Goal: Task Accomplishment & Management: Use online tool/utility

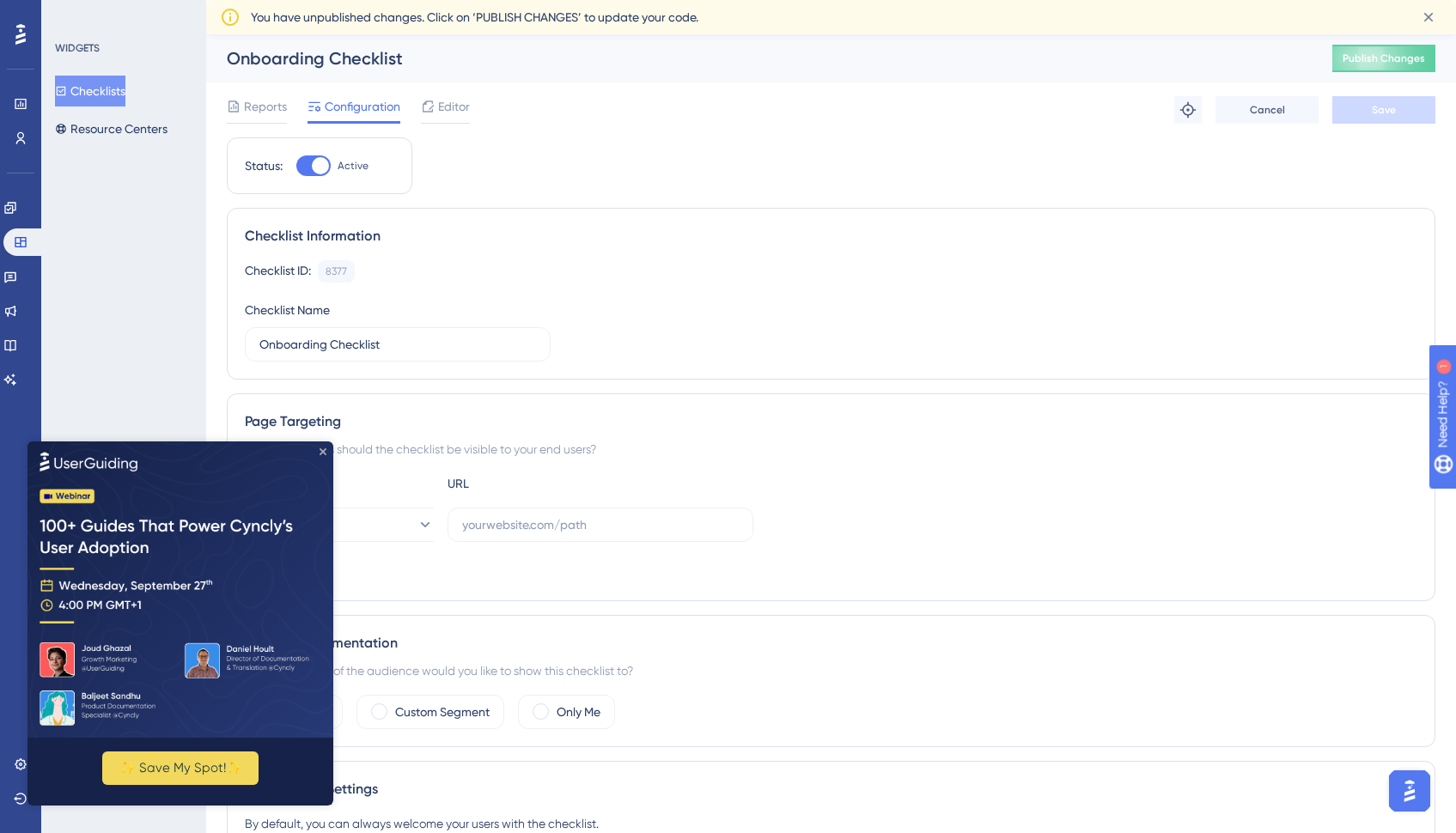
click at [321, 453] on icon "Close Preview" at bounding box center [322, 450] width 7 height 7
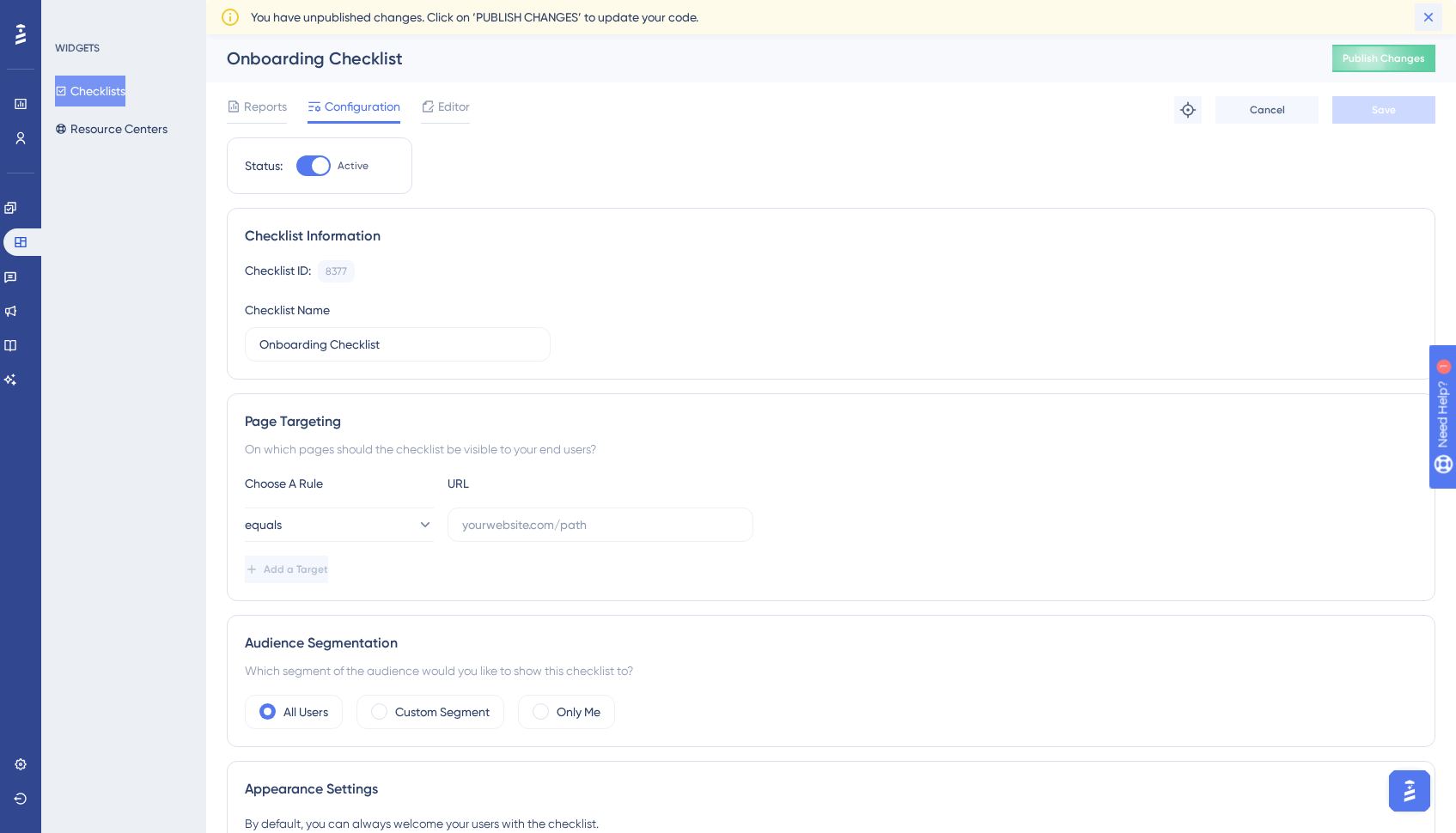
click at [1431, 13] on icon at bounding box center [1428, 17] width 17 height 17
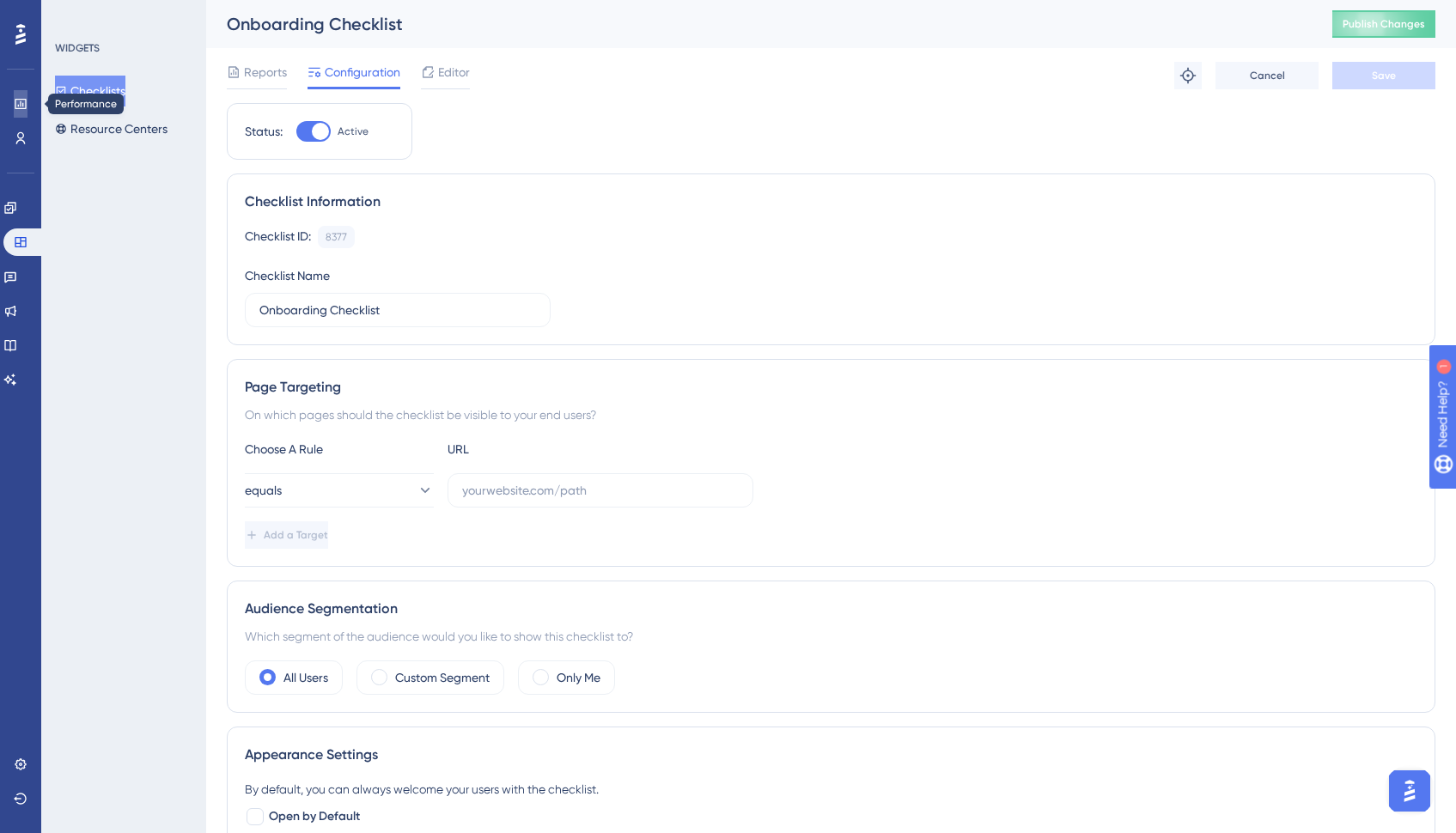
click at [16, 96] on link at bounding box center [21, 104] width 14 height 28
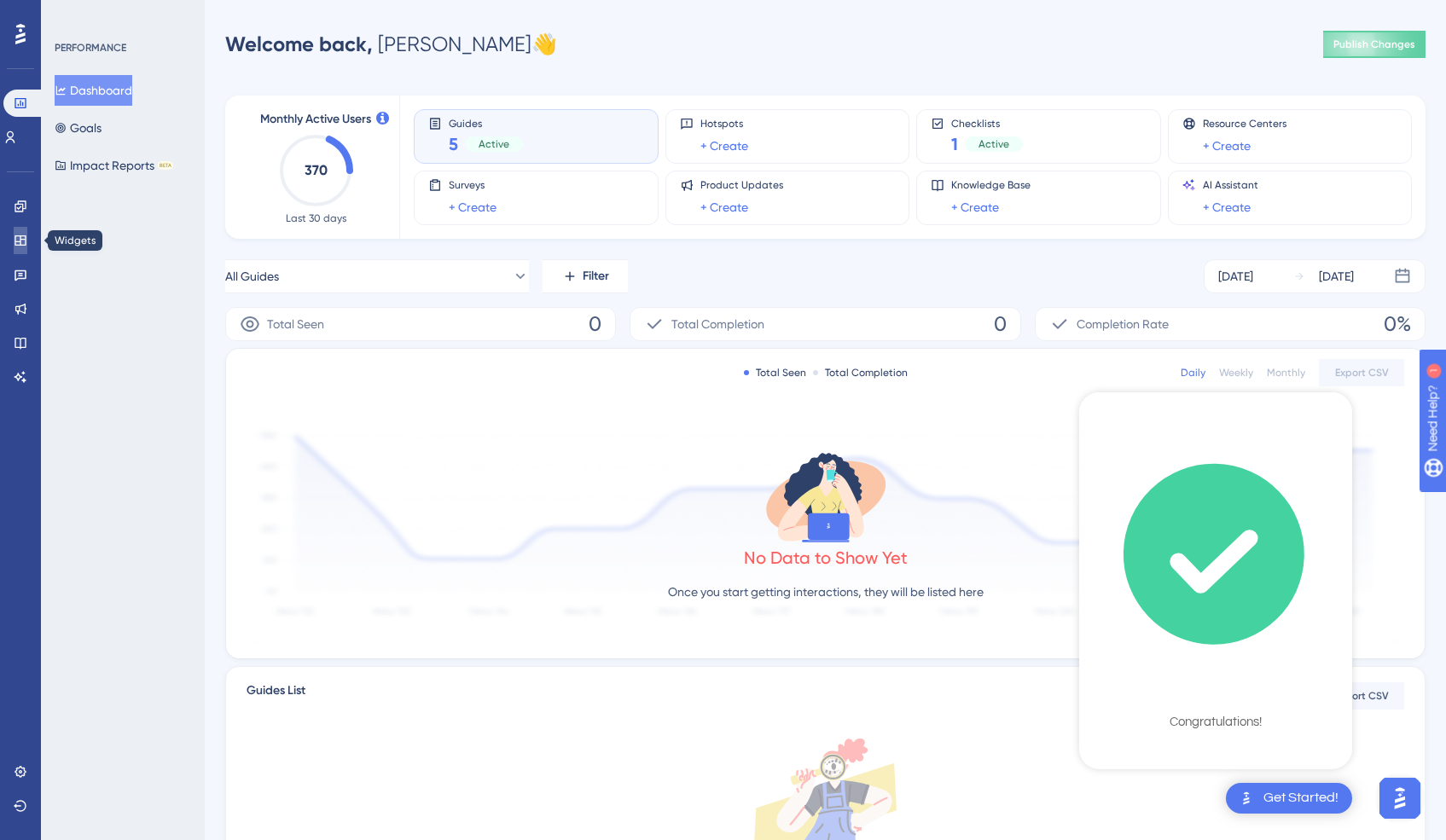
click at [28, 243] on link at bounding box center [21, 241] width 14 height 28
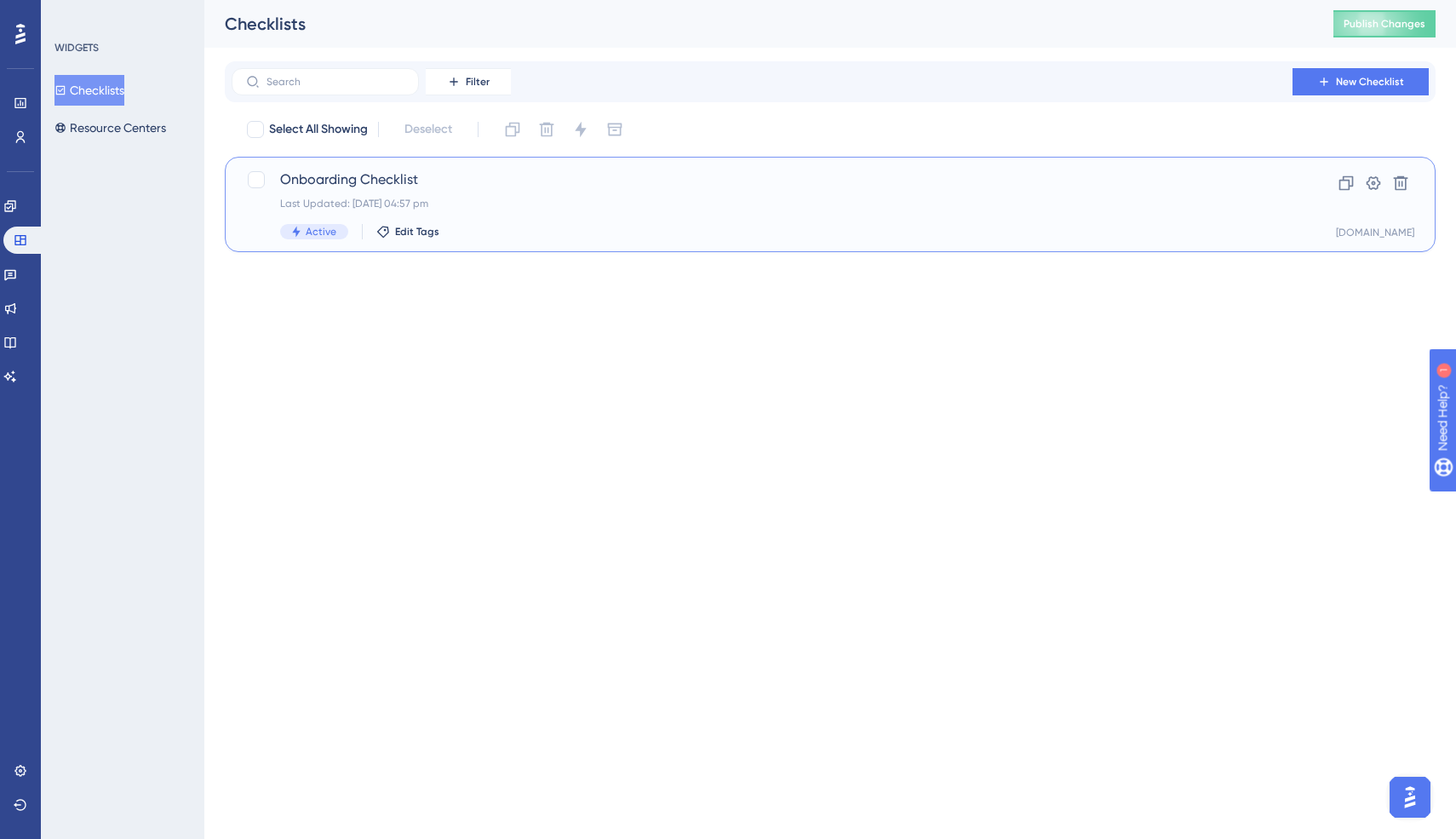
click at [329, 186] on span "Onboarding Checklist" at bounding box center [762, 179] width 963 height 21
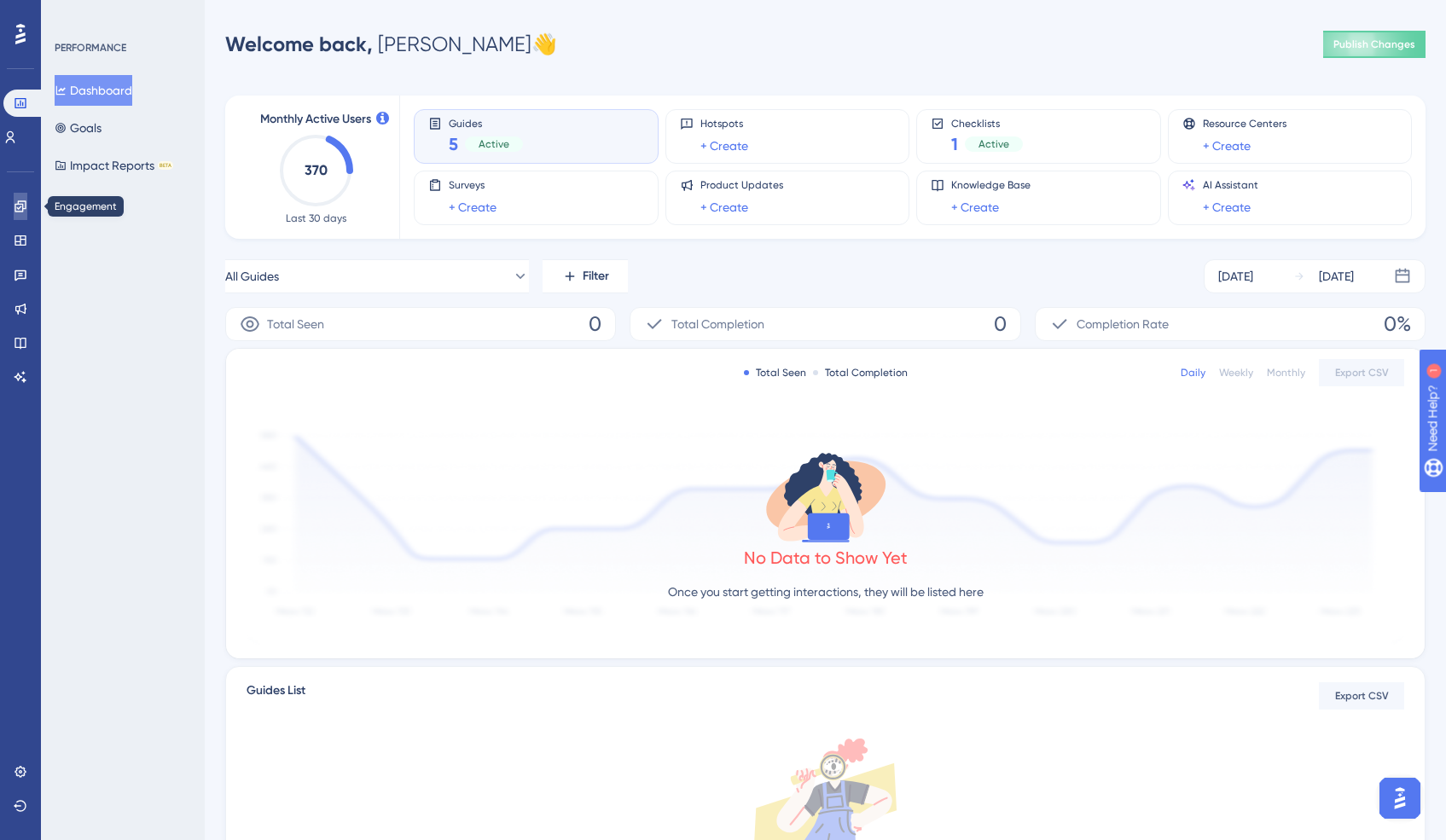
click at [20, 212] on icon at bounding box center [21, 206] width 14 height 14
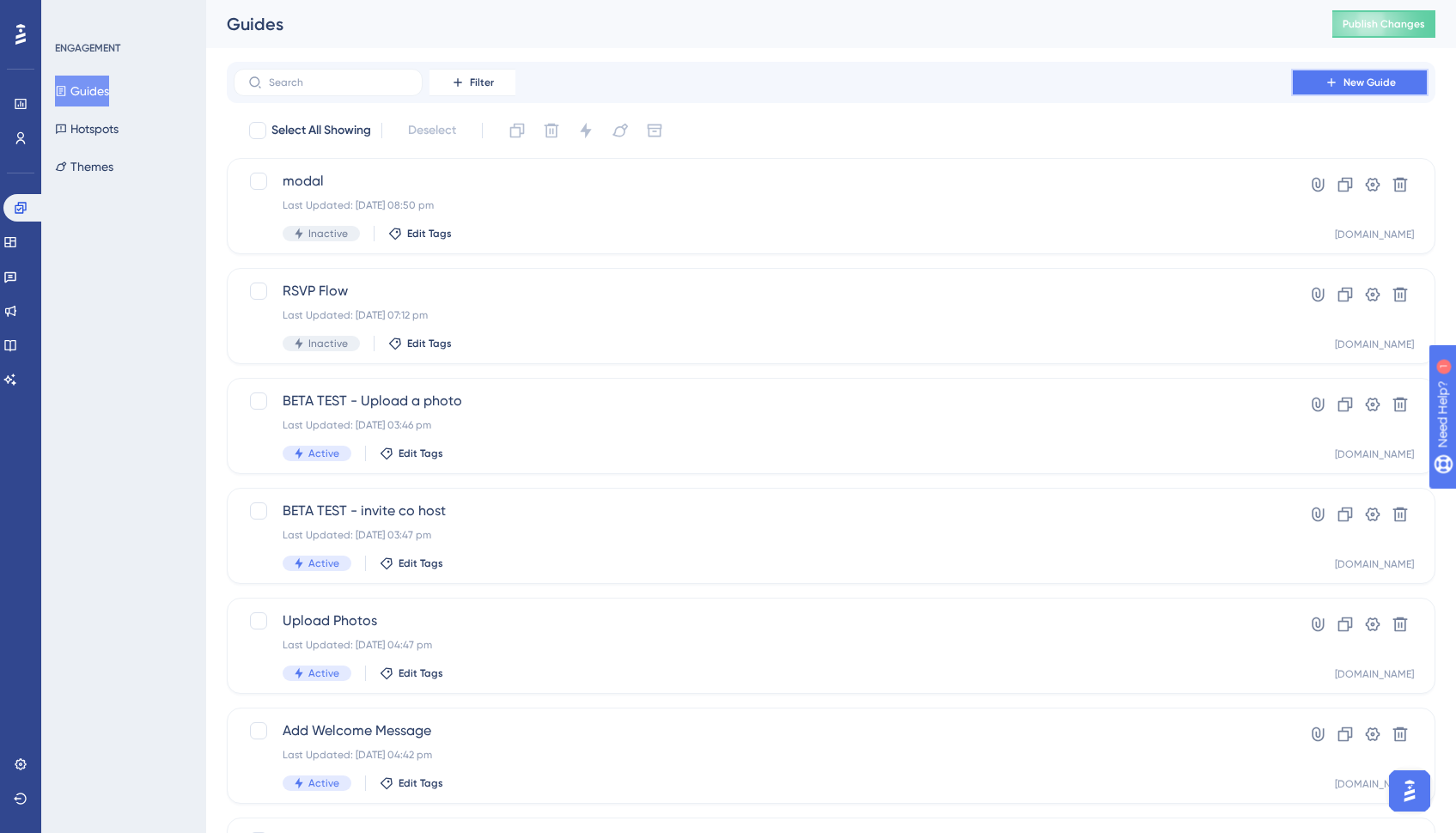
click at [1346, 82] on span "New Guide" at bounding box center [1369, 83] width 52 height 14
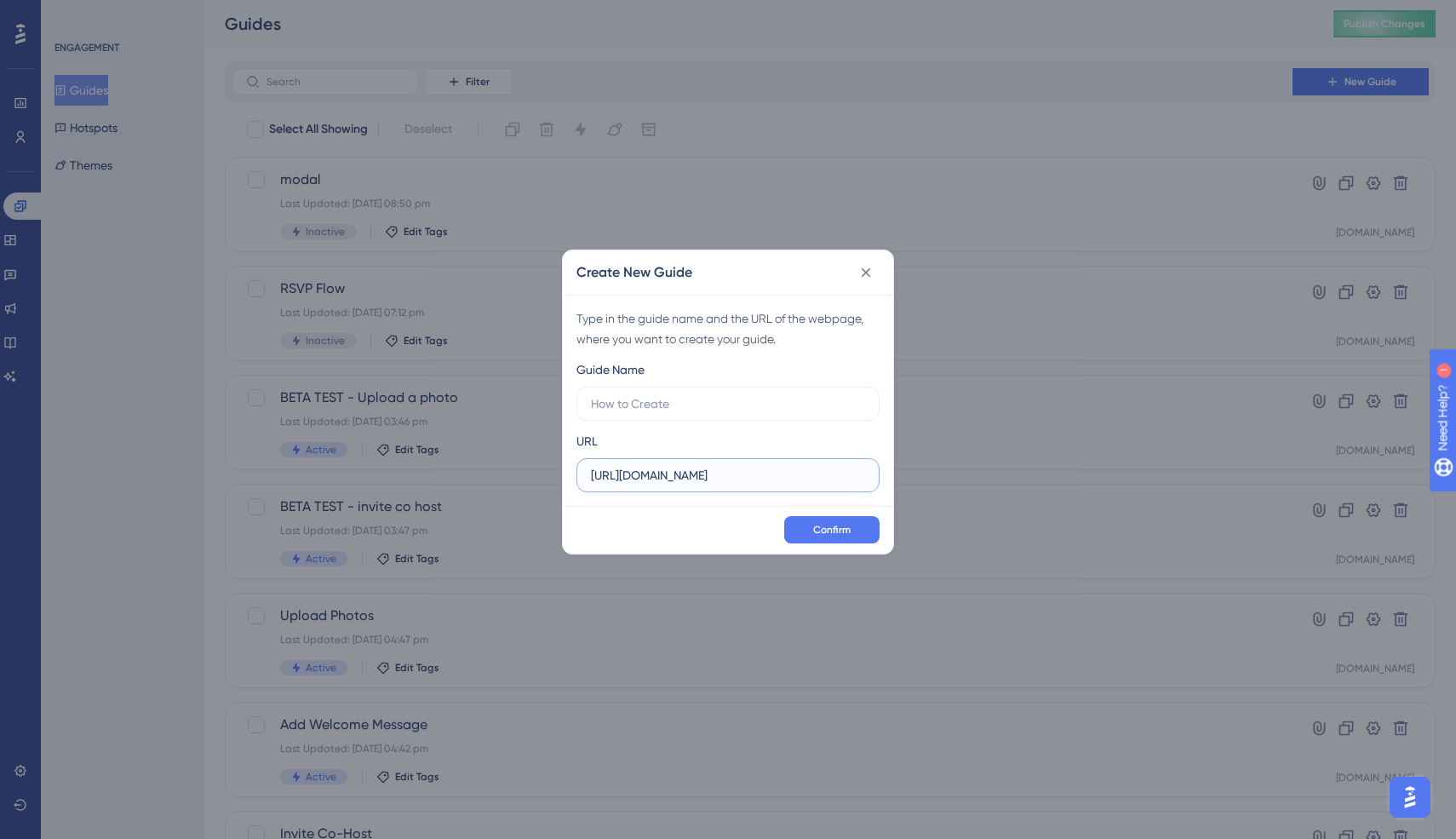
drag, startPoint x: 686, startPoint y: 472, endPoint x: 866, endPoint y: 472, distance: 180.0
click at [866, 472] on label "https://customer-beta.webbabyshower.net" at bounding box center [728, 475] width 303 height 34
click at [864, 472] on input "https://customer-beta.webbabyshower.net" at bounding box center [727, 475] width 274 height 19
click at [693, 402] on input "text" at bounding box center [727, 403] width 274 height 19
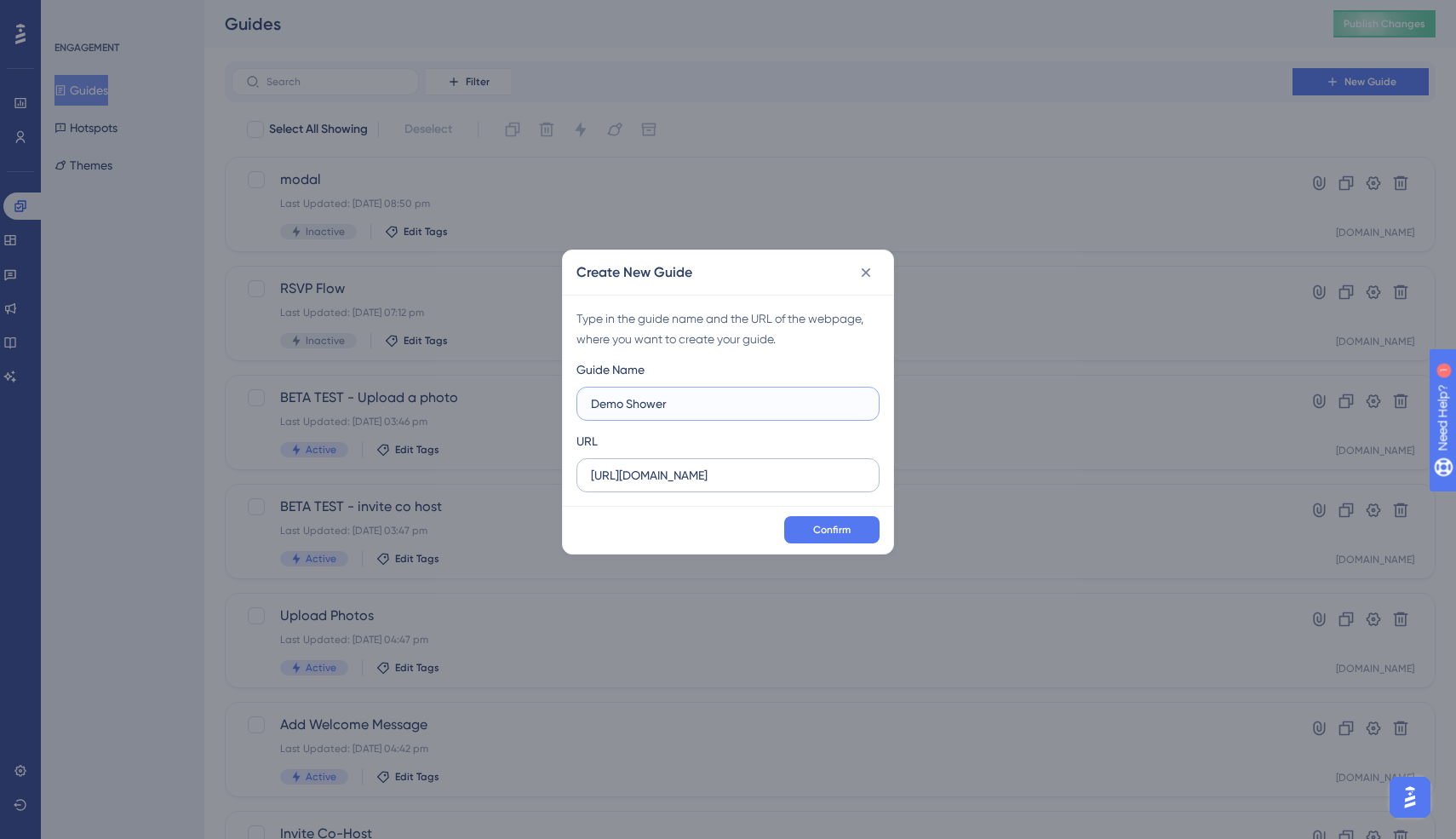
type input "Demo Shower"
click at [675, 476] on input "https://customer-beta.webbabyshower.net" at bounding box center [727, 475] width 274 height 19
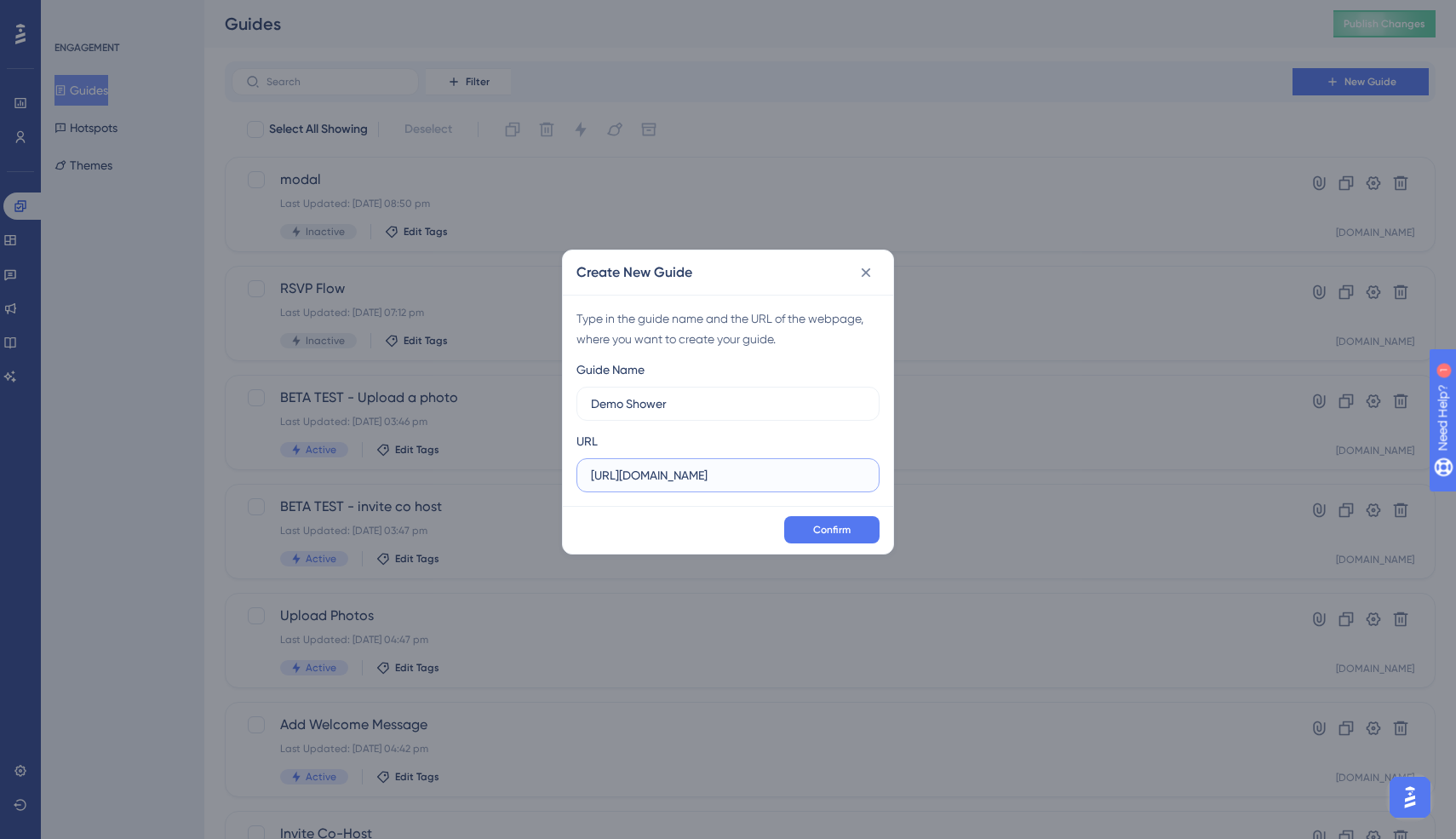
click at [675, 476] on input "https://customer-beta.webbabyshower.net" at bounding box center [727, 475] width 274 height 19
click at [669, 478] on input "https://customer-beta.webbabyshower.net" at bounding box center [727, 475] width 274 height 19
click at [731, 467] on input "https://customer-beta.webbabyshower.net" at bounding box center [727, 475] width 274 height 19
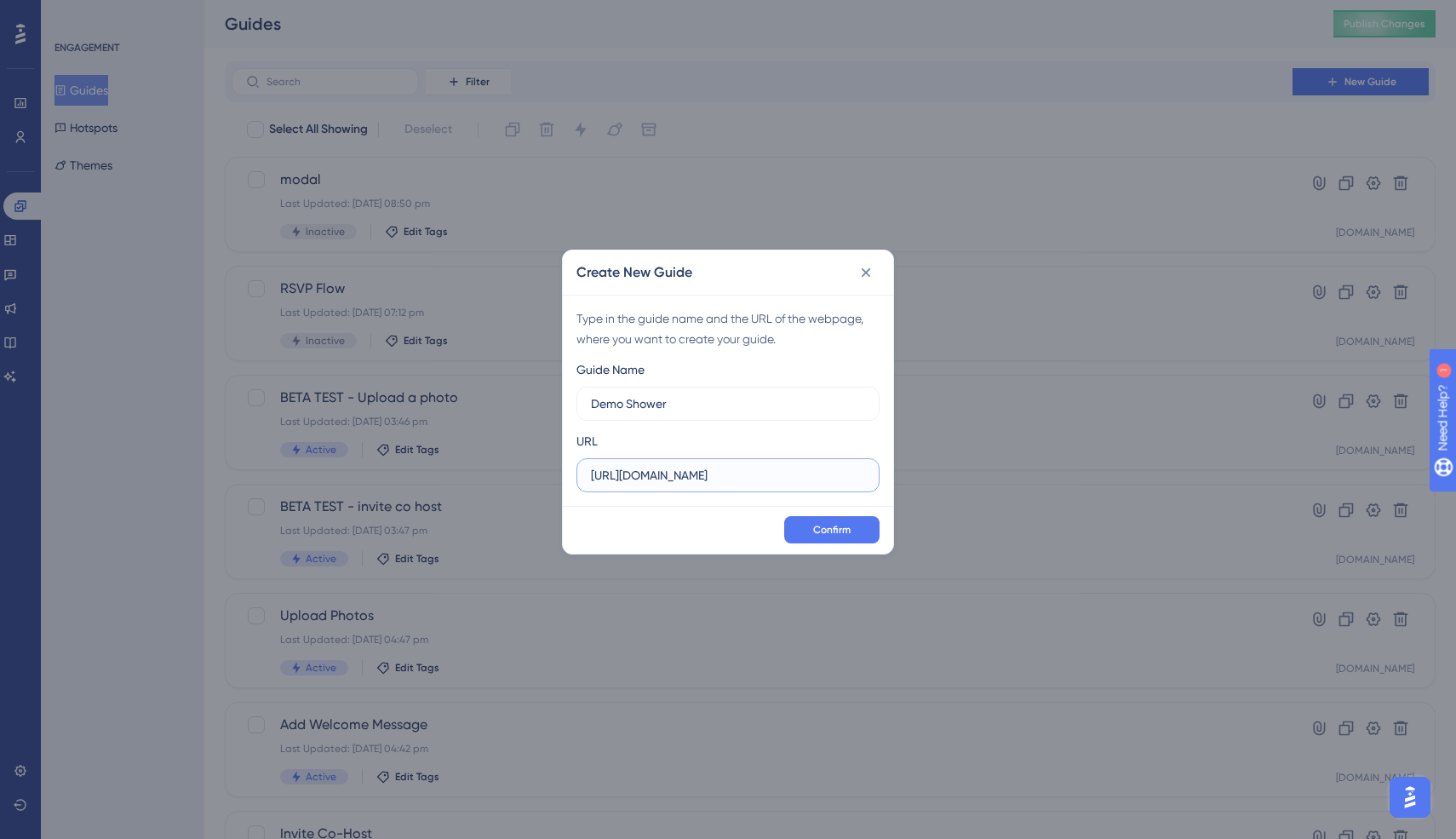
click at [731, 467] on input "https://customer-beta.webbabyshower.net" at bounding box center [727, 475] width 274 height 19
paste input "https://my.webbabyshower.com/demo-"
type input "https://my.webbabyshower.com/demo*"
click at [841, 527] on span "Confirm" at bounding box center [832, 529] width 38 height 14
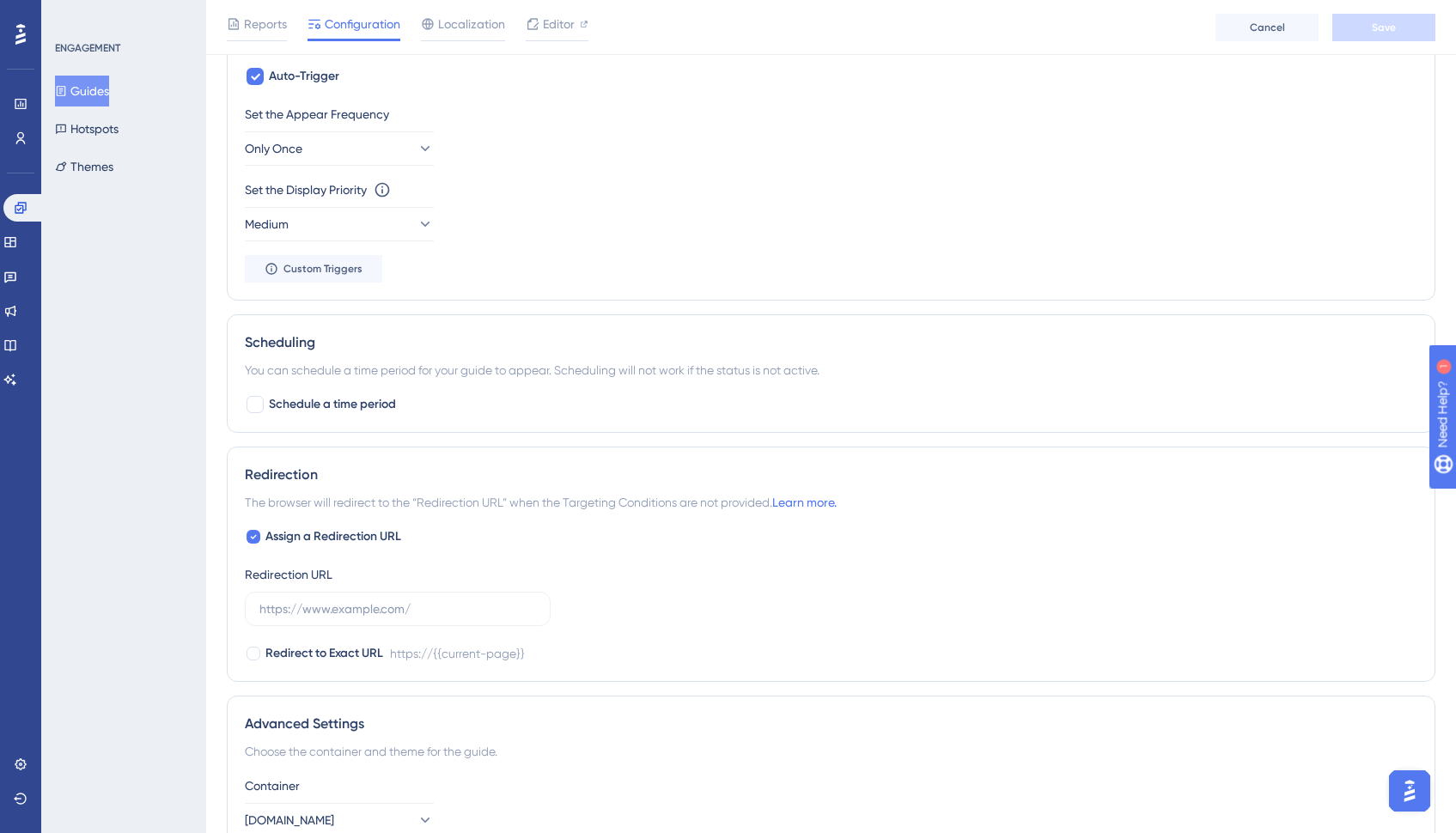
scroll to position [824, 0]
click at [255, 539] on icon at bounding box center [252, 539] width 7 height 14
checkbox input "false"
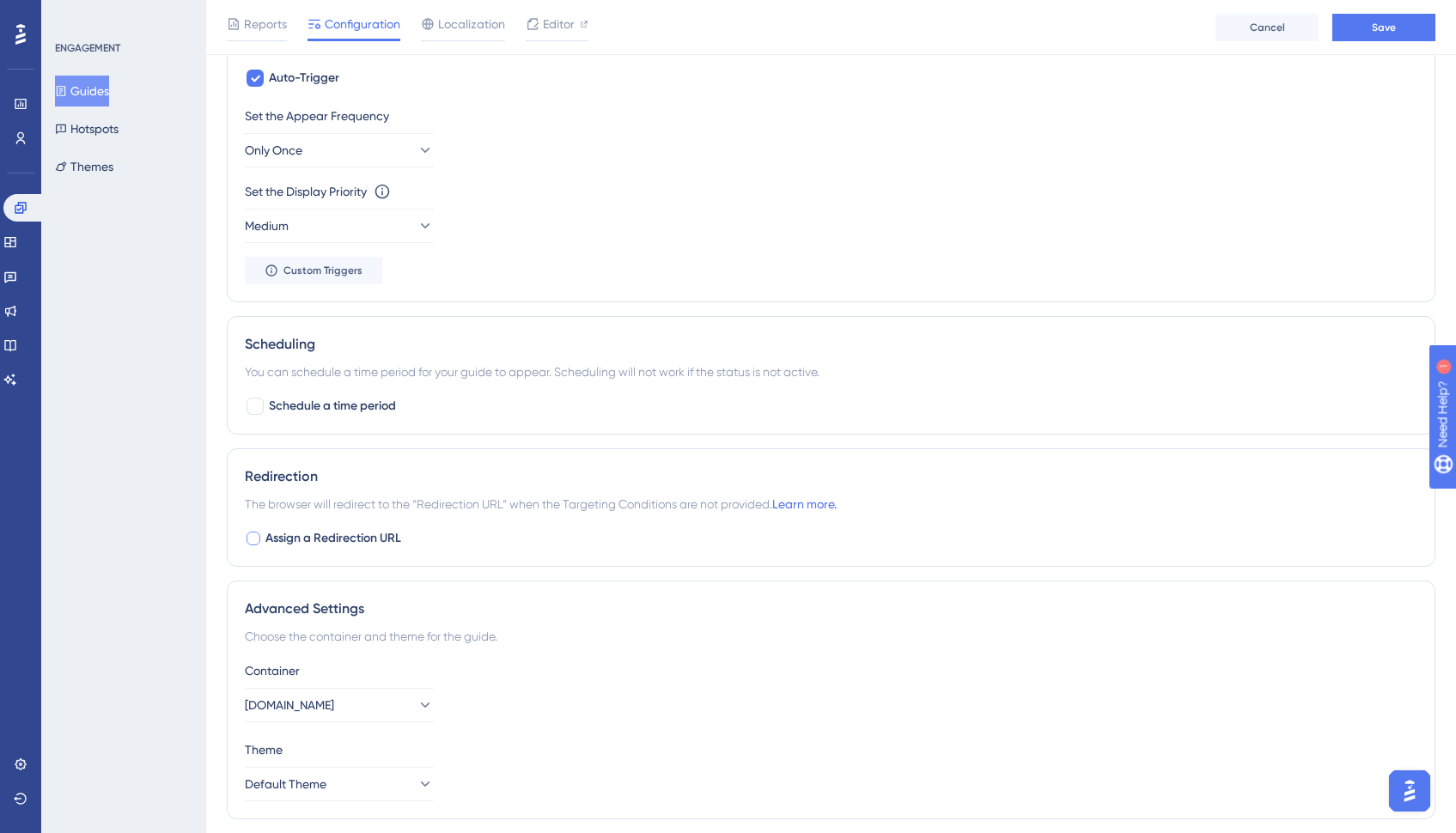
scroll to position [879, 0]
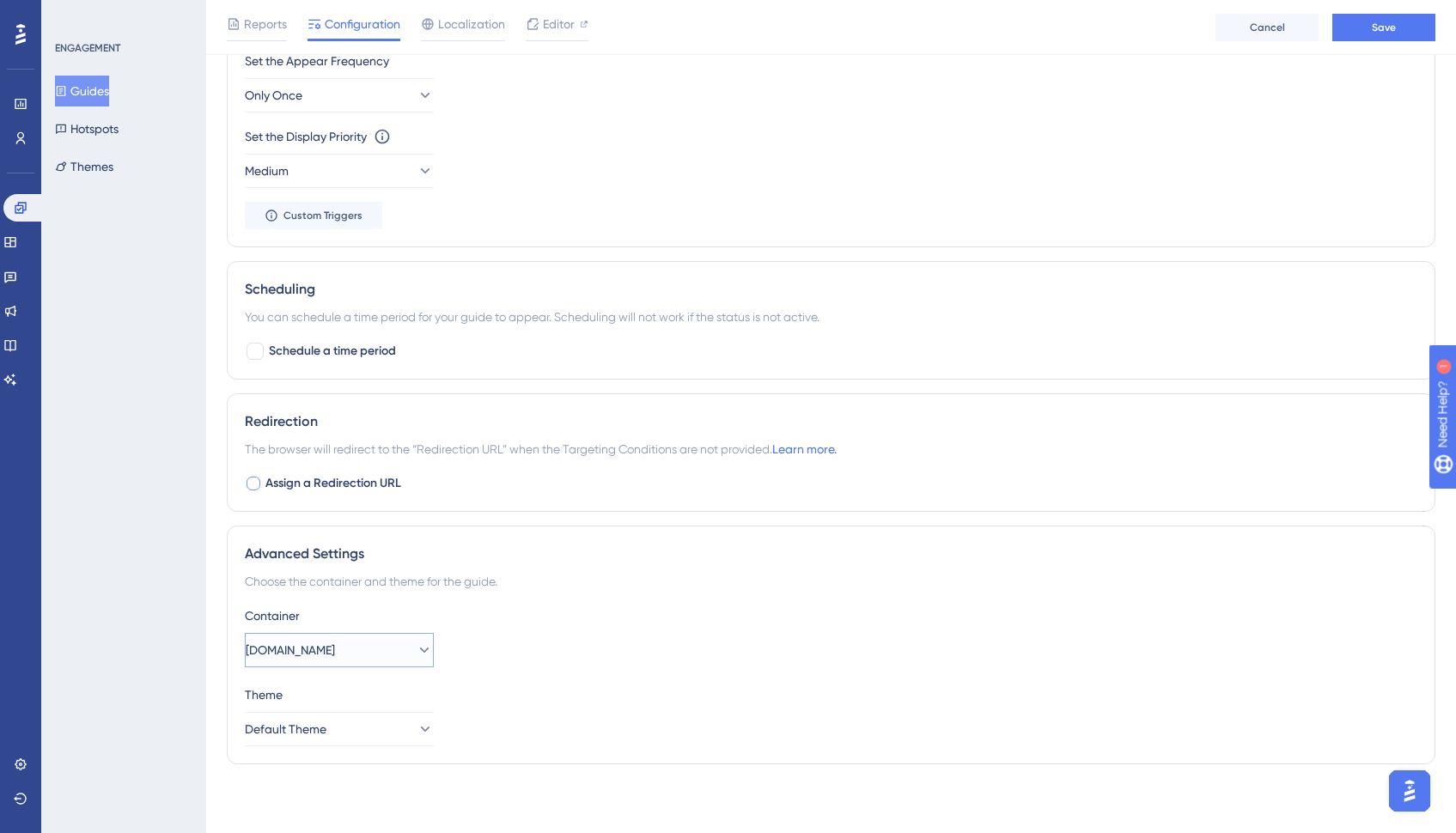
click at [327, 652] on span "[DOMAIN_NAME]" at bounding box center [290, 649] width 90 height 21
click at [522, 699] on div "Theme" at bounding box center [830, 694] width 1173 height 21
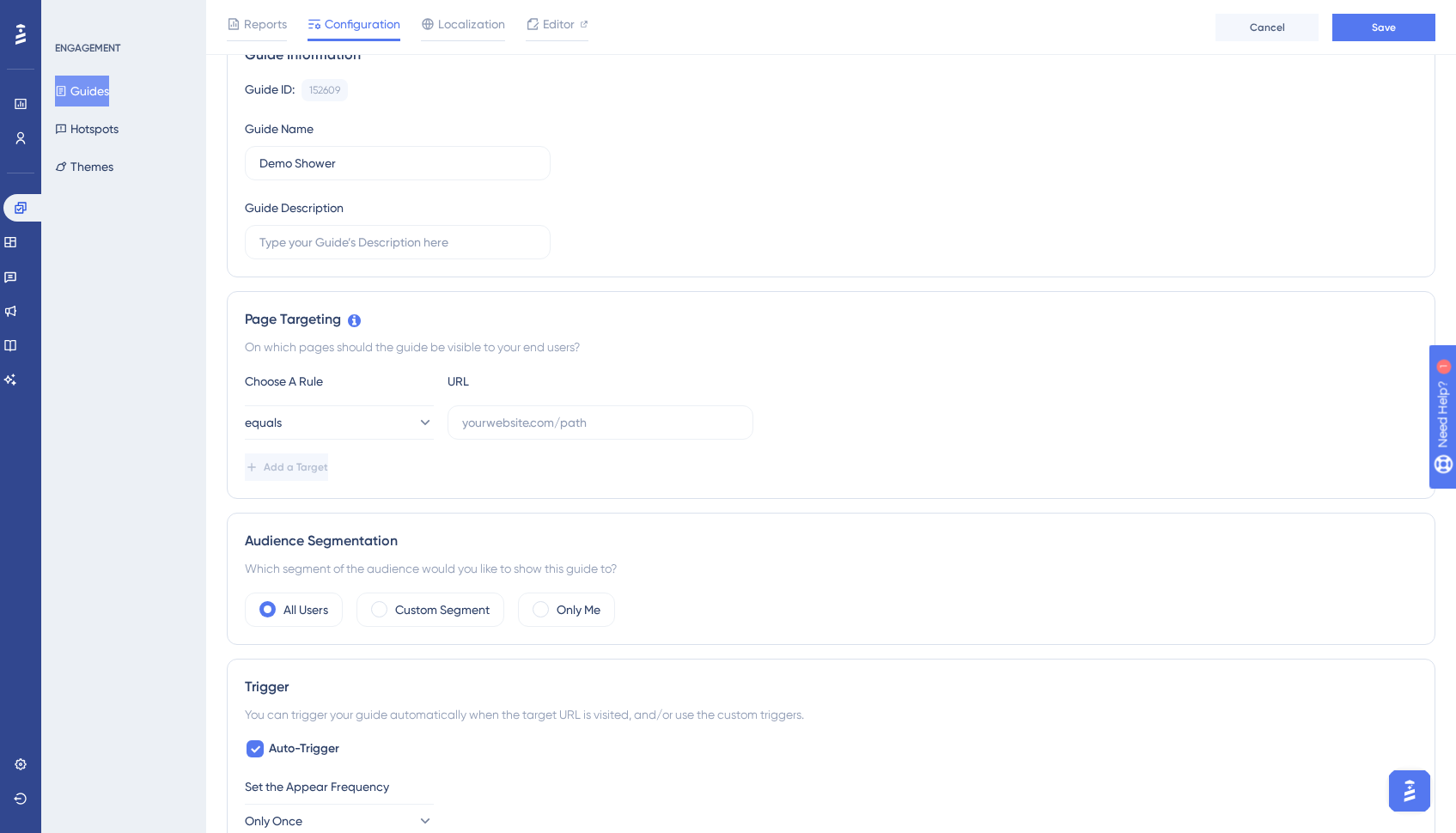
scroll to position [145, 0]
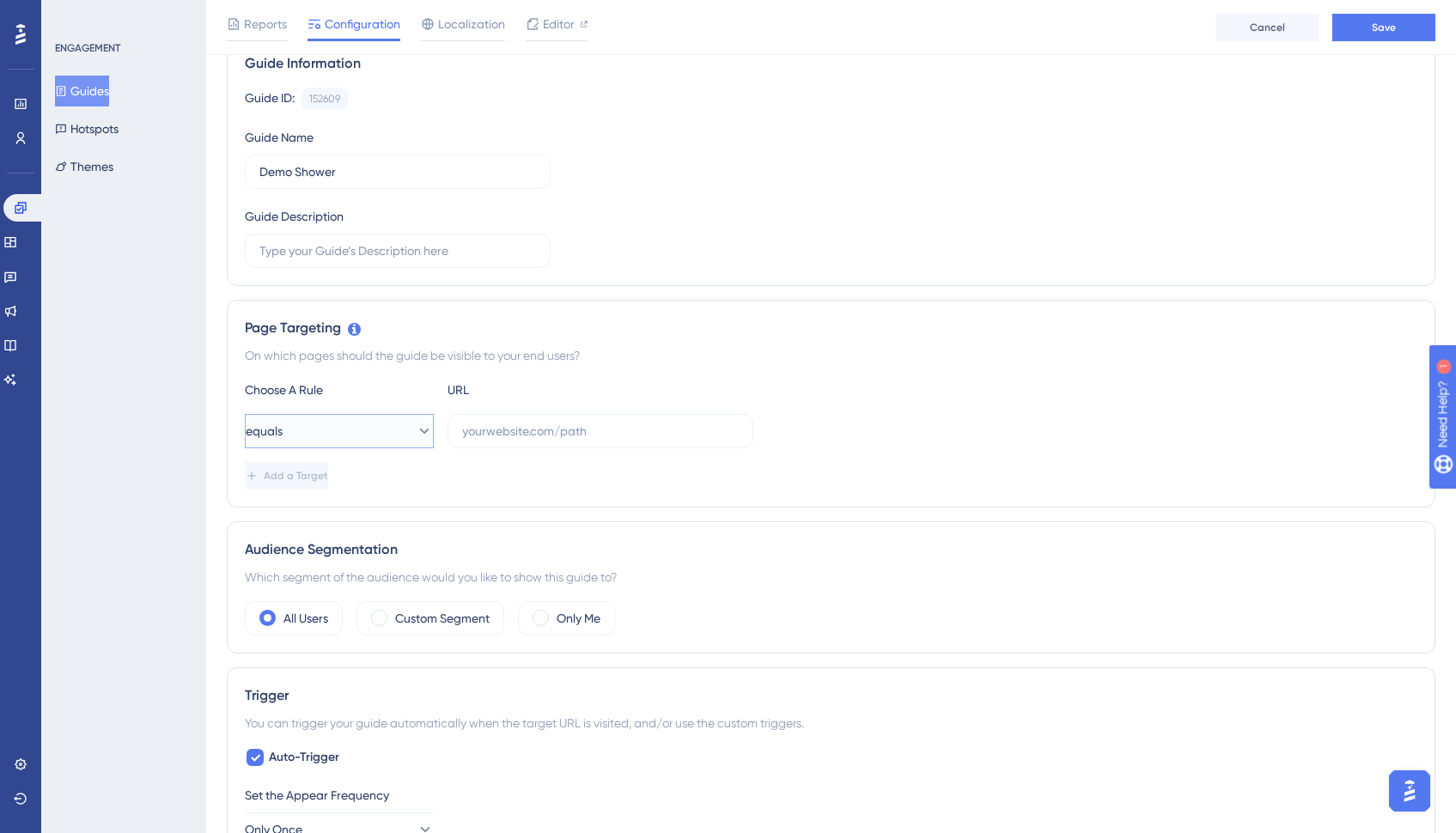
click at [398, 437] on button "equals" at bounding box center [338, 431] width 189 height 34
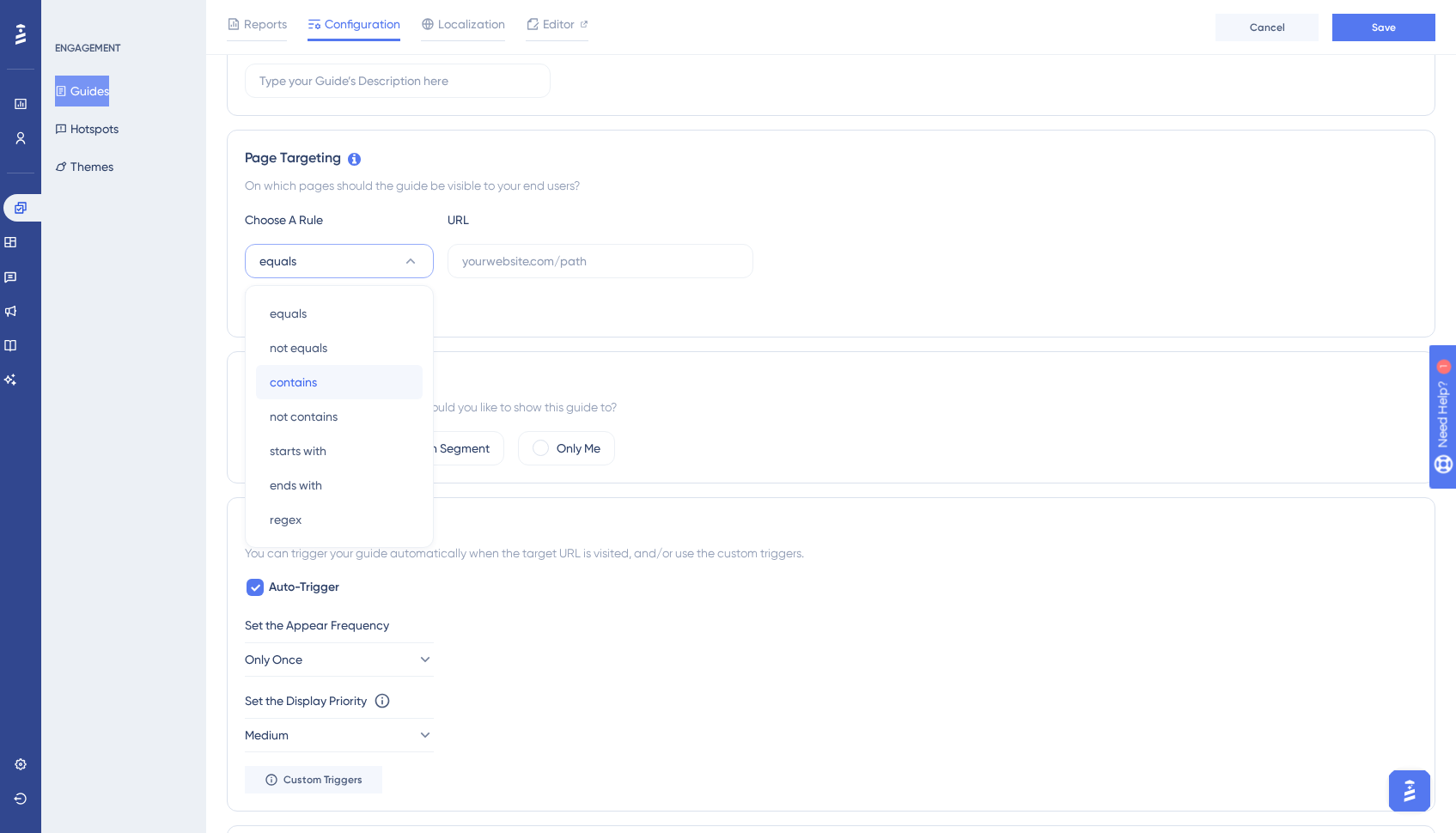
click at [325, 385] on div "contains contains" at bounding box center [338, 382] width 139 height 34
click at [528, 266] on input "text" at bounding box center [600, 260] width 276 height 19
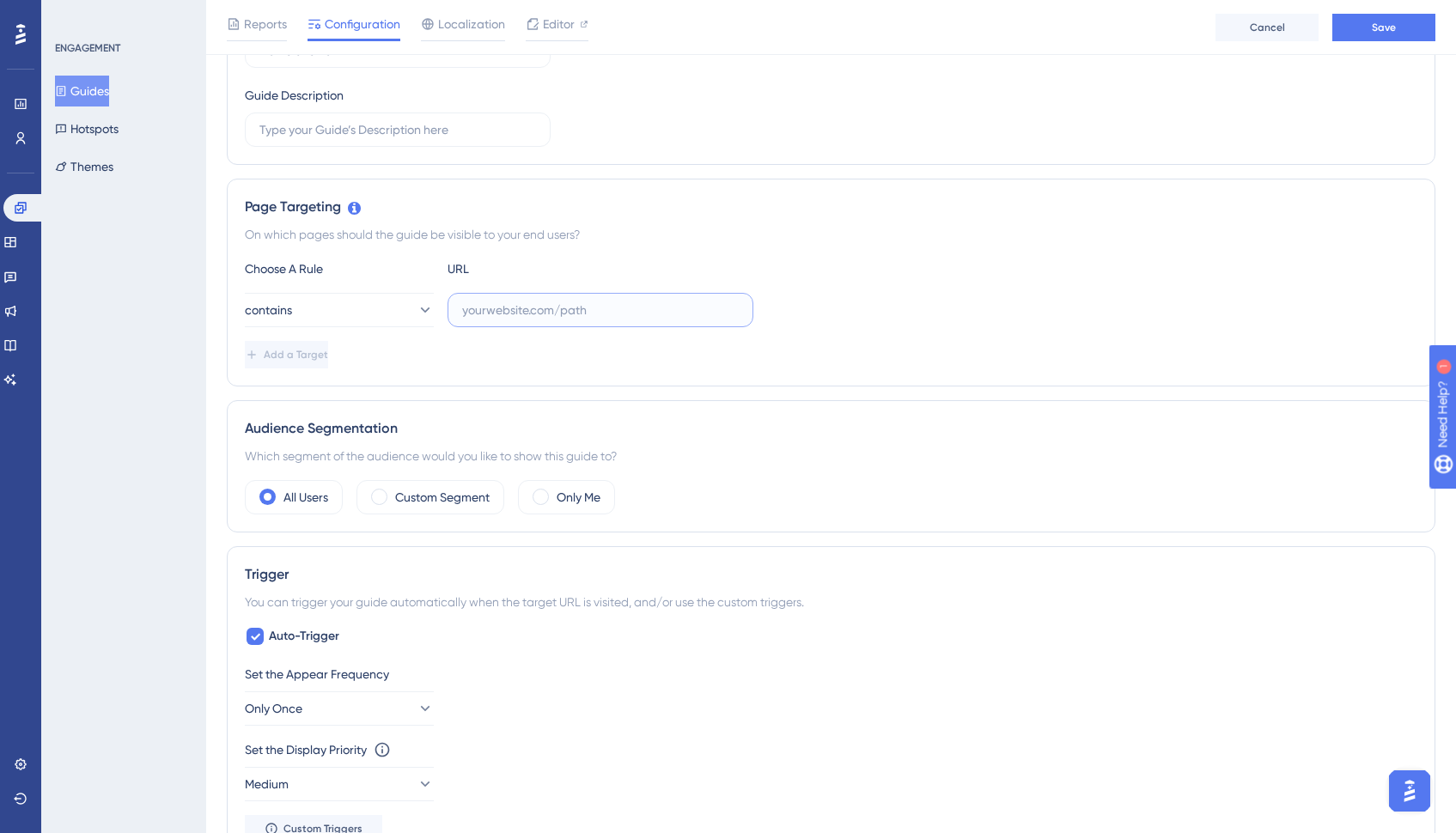
scroll to position [267, 0]
paste input "https://my.webbabyshower.com/demo-"
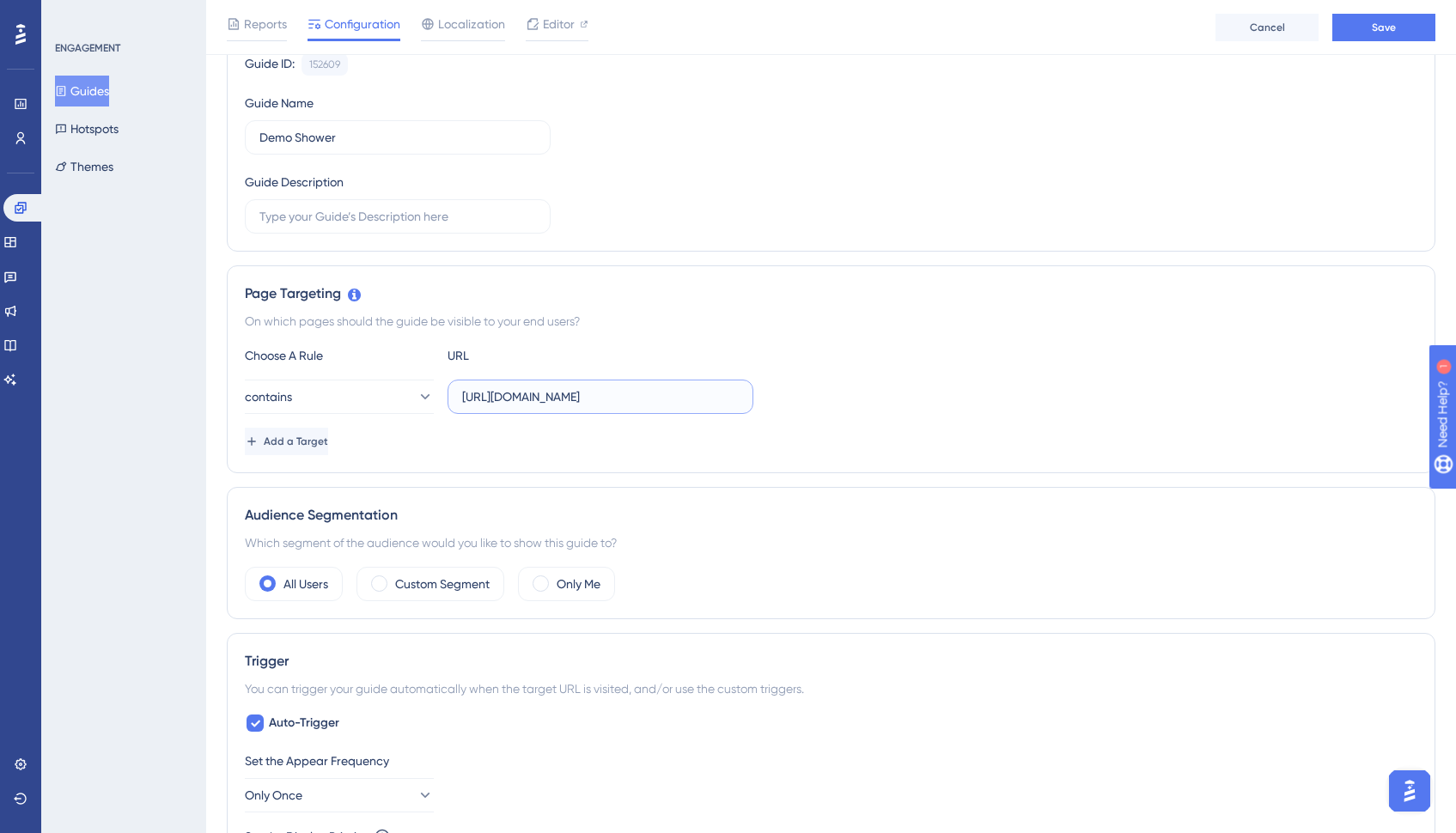
scroll to position [0, 0]
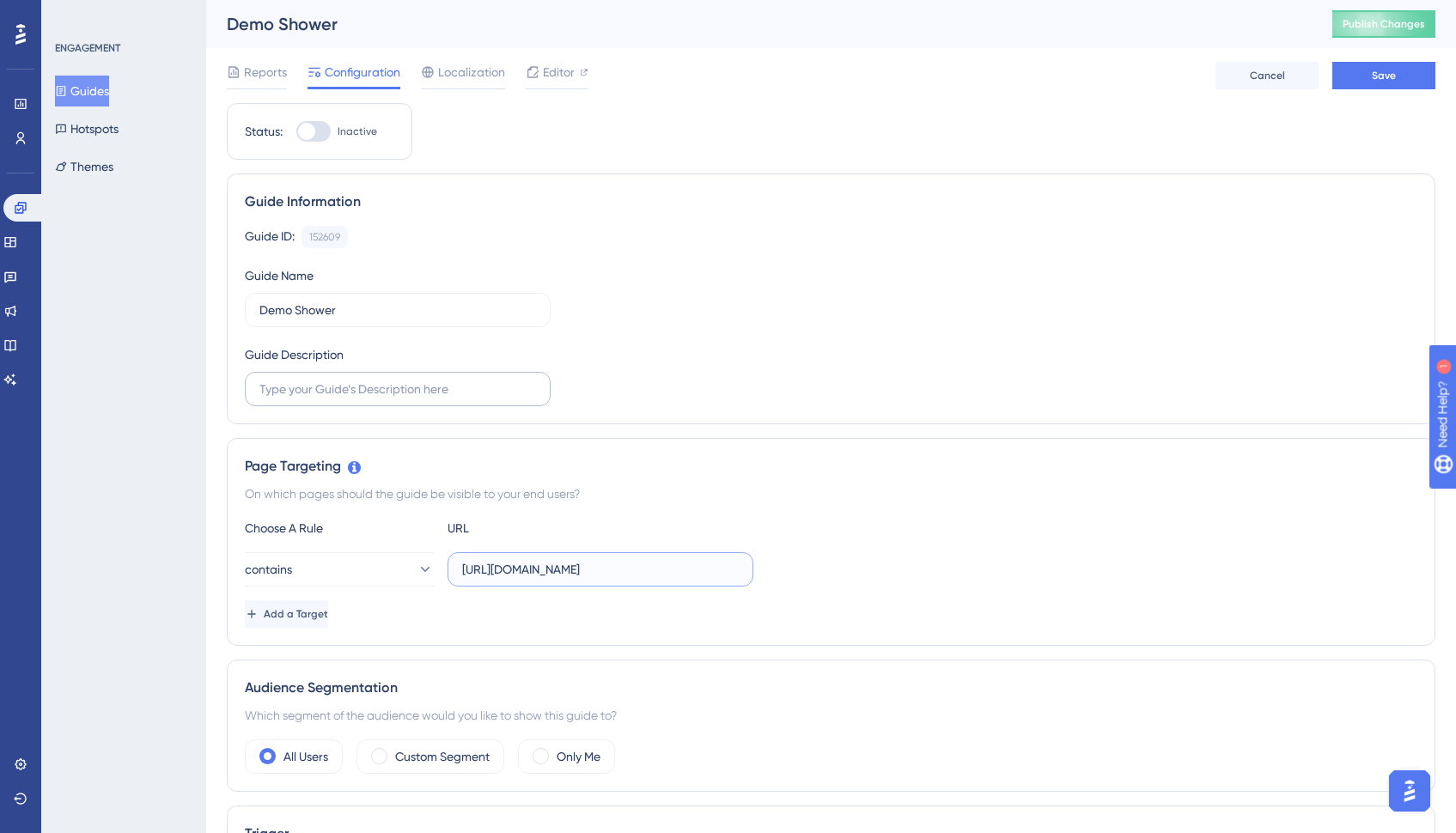
type input "https://my.webbabyshower.com/demo"
click at [365, 386] on input "text" at bounding box center [397, 388] width 276 height 19
click at [353, 315] on input "Demo Shower" at bounding box center [397, 309] width 276 height 19
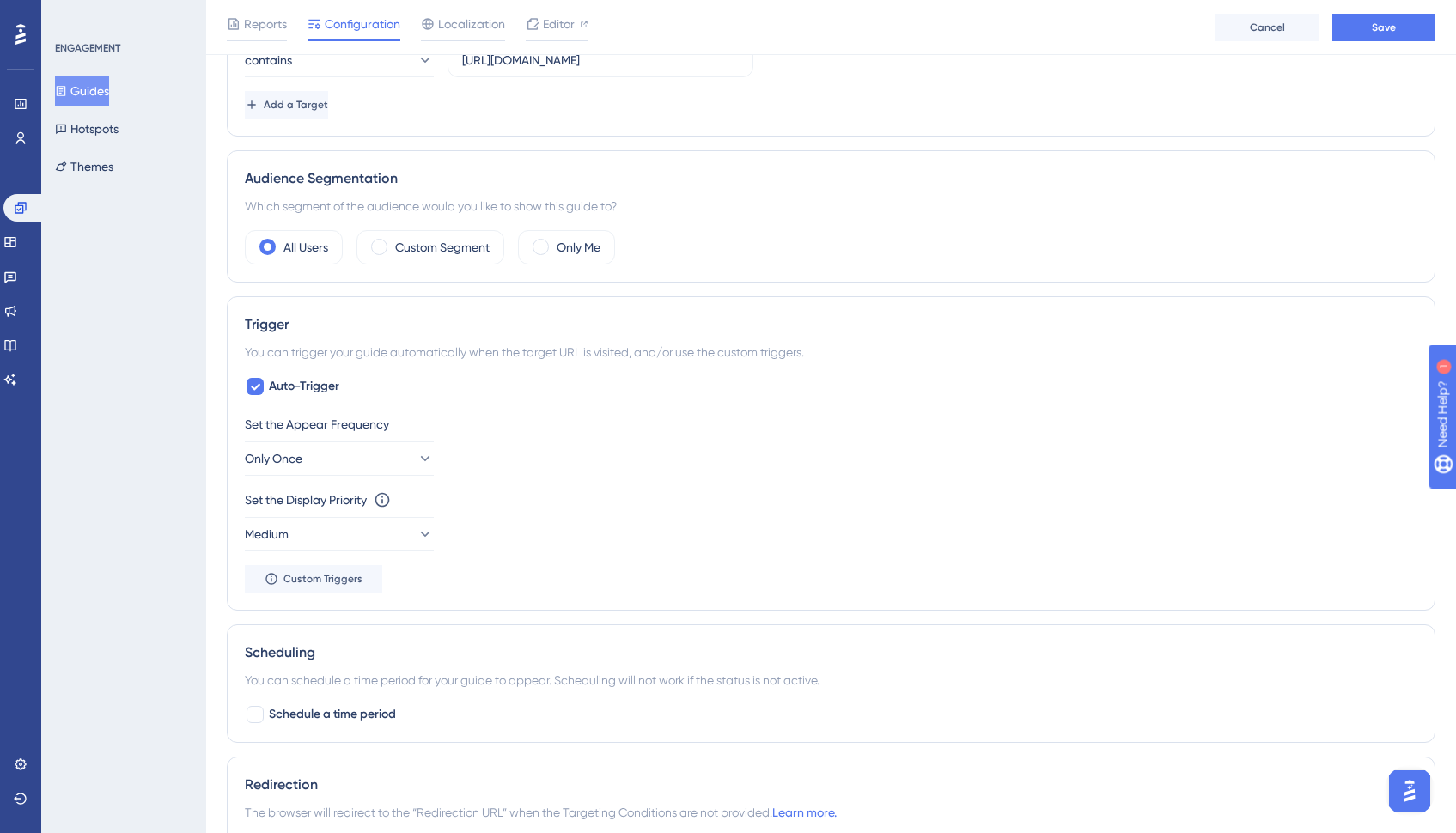
scroll to position [186, 0]
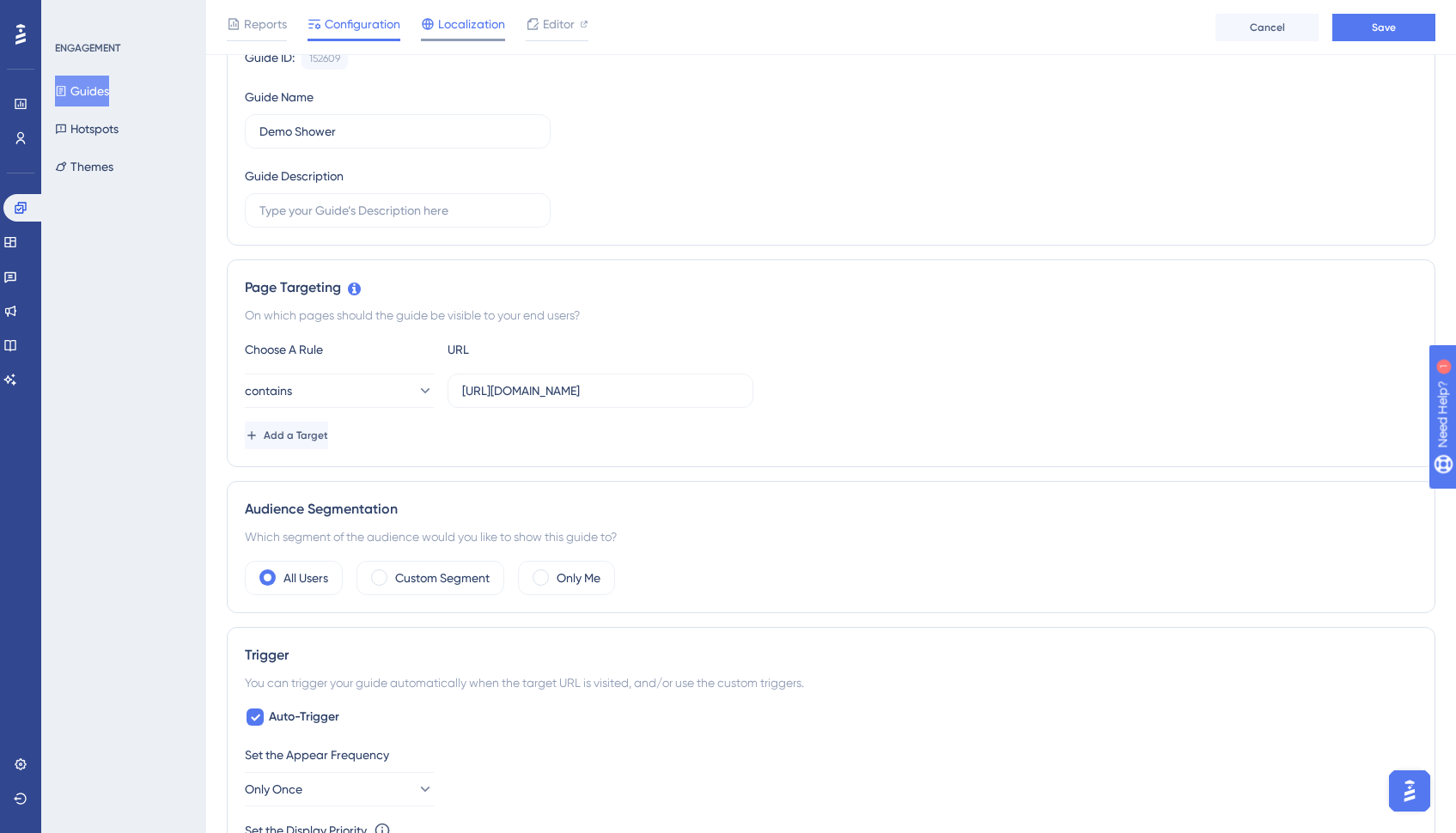
click at [475, 18] on span "Localization" at bounding box center [471, 24] width 67 height 21
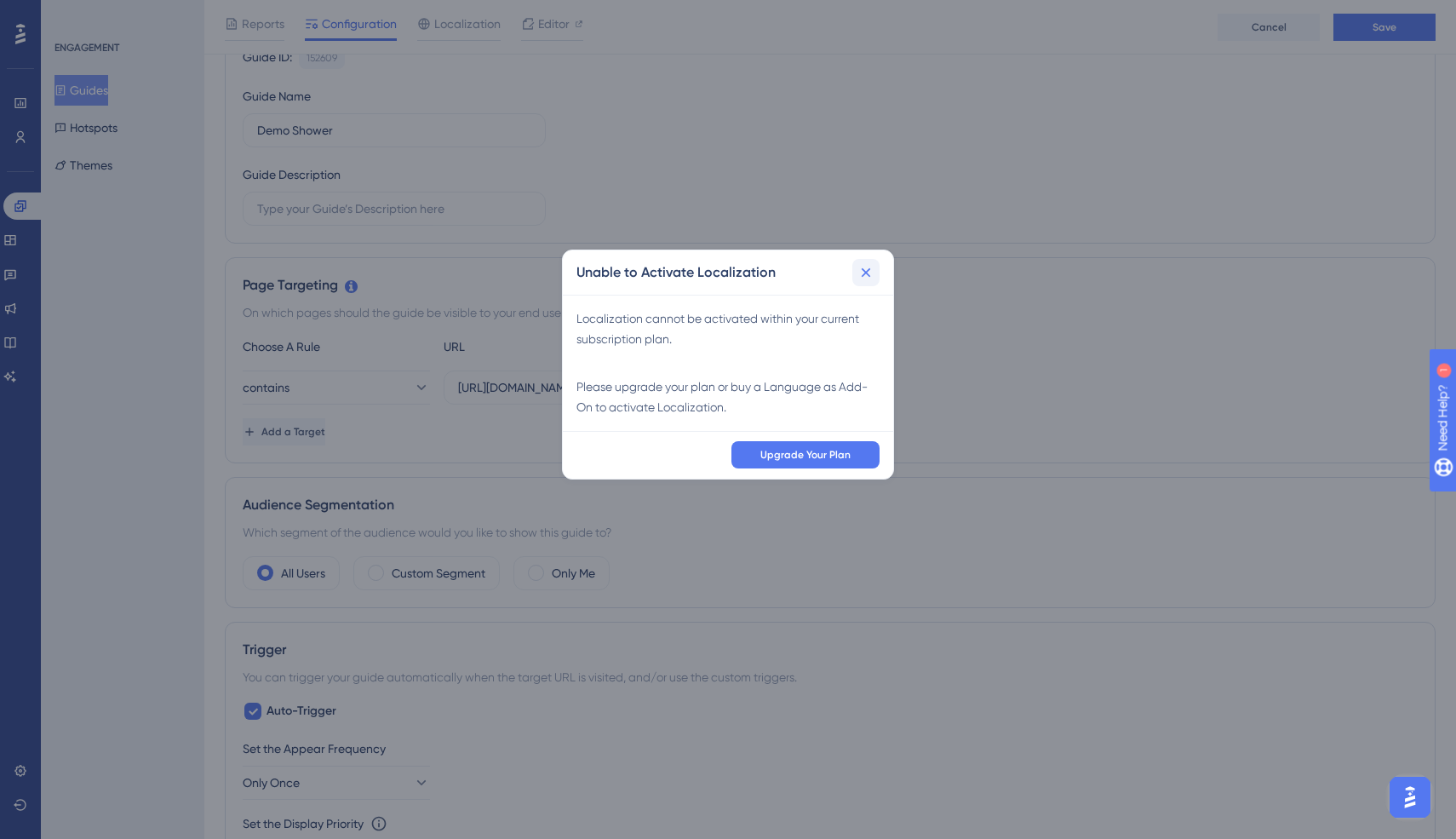
click at [864, 266] on icon at bounding box center [865, 272] width 17 height 17
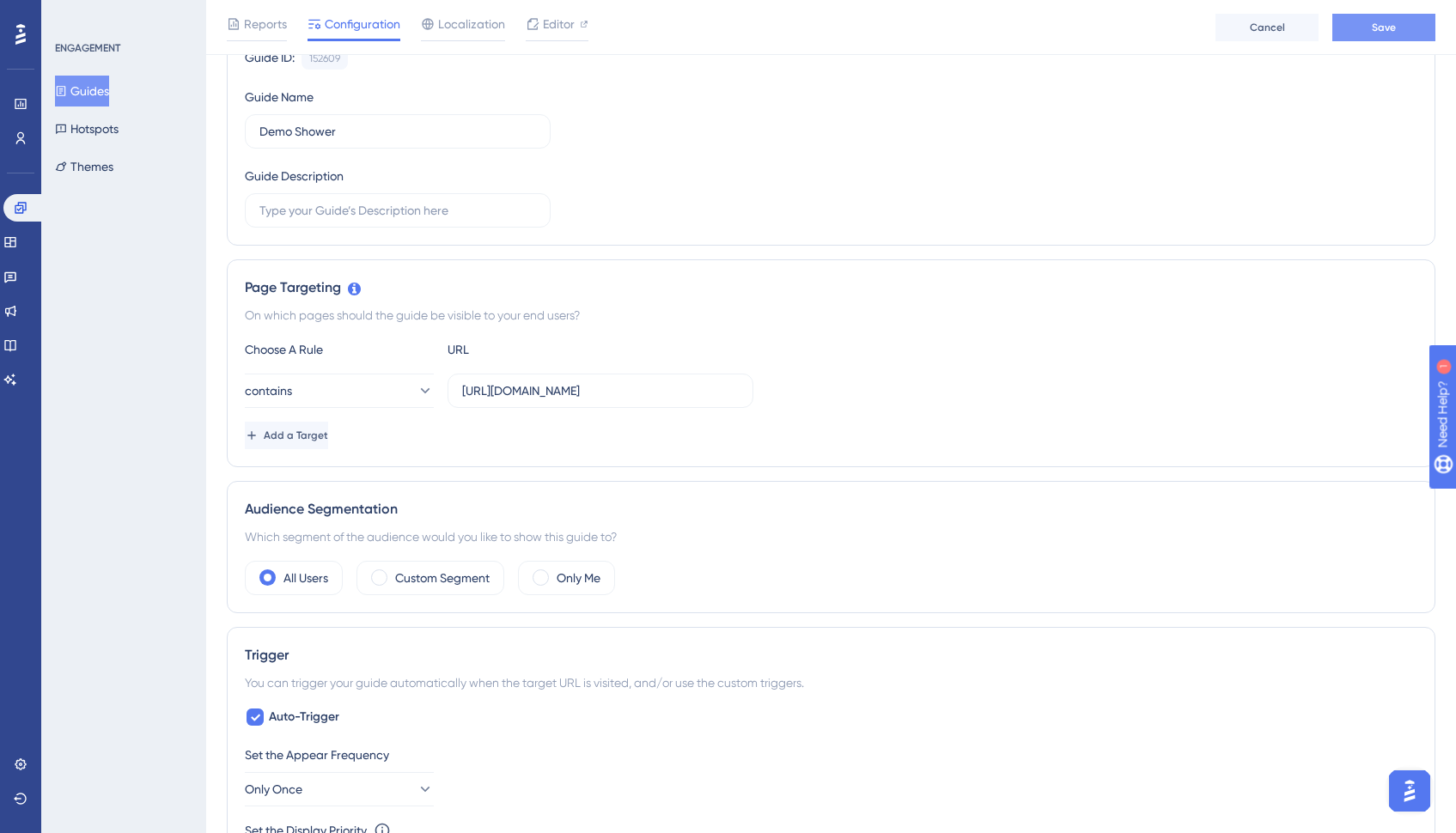
click at [1371, 32] on span "Save" at bounding box center [1383, 28] width 24 height 14
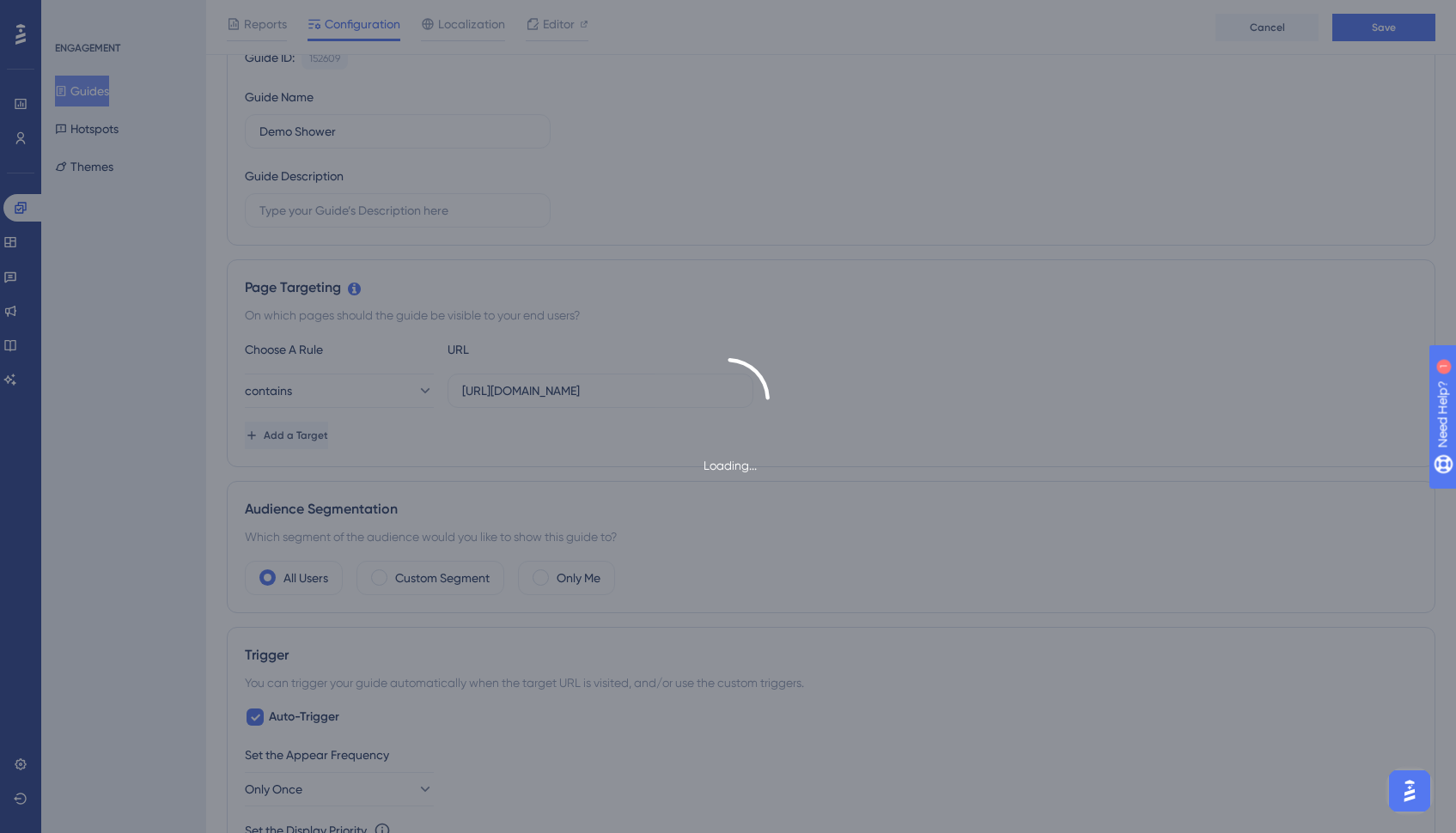
type input "Demo Shower"
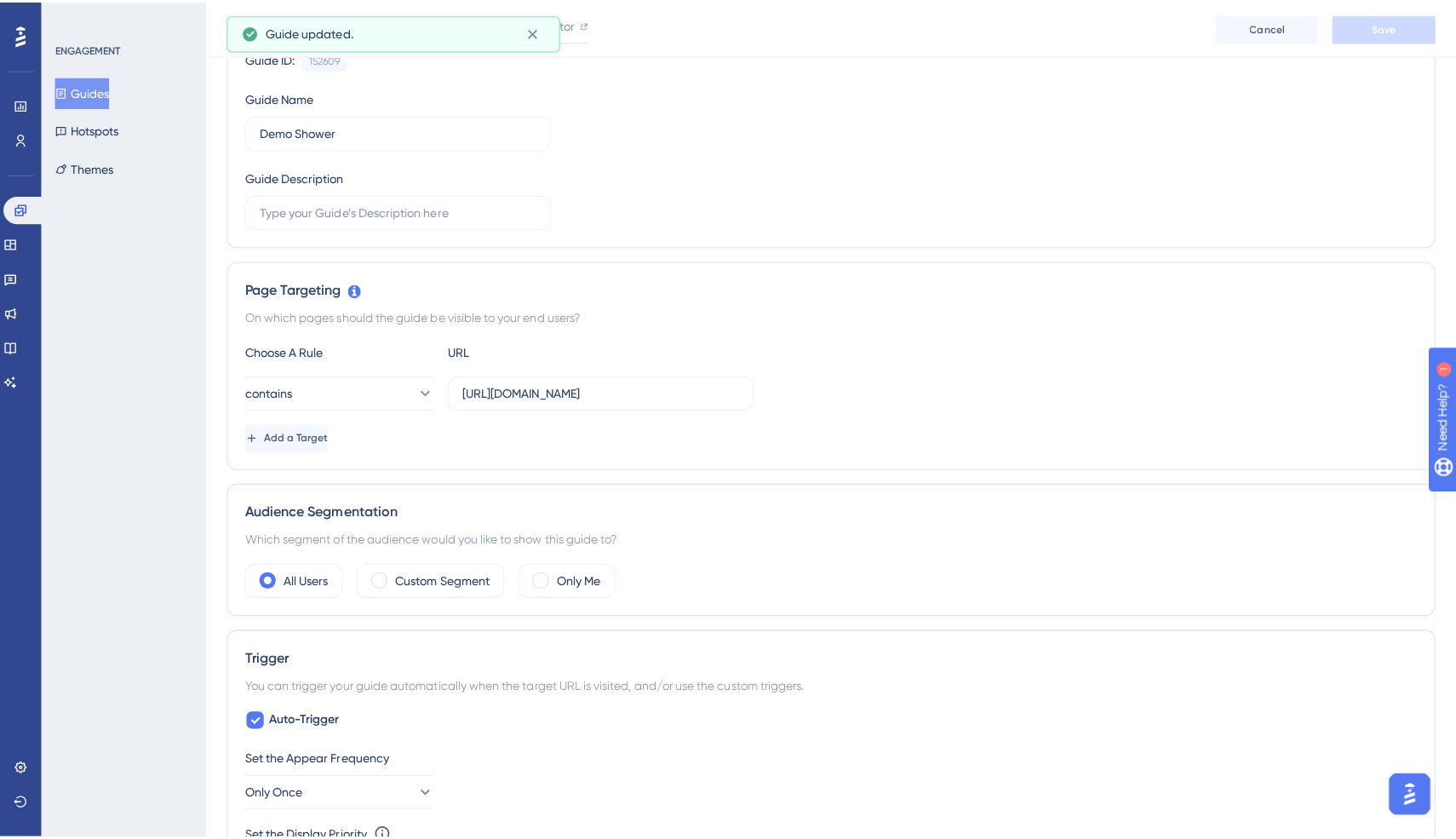
scroll to position [0, 0]
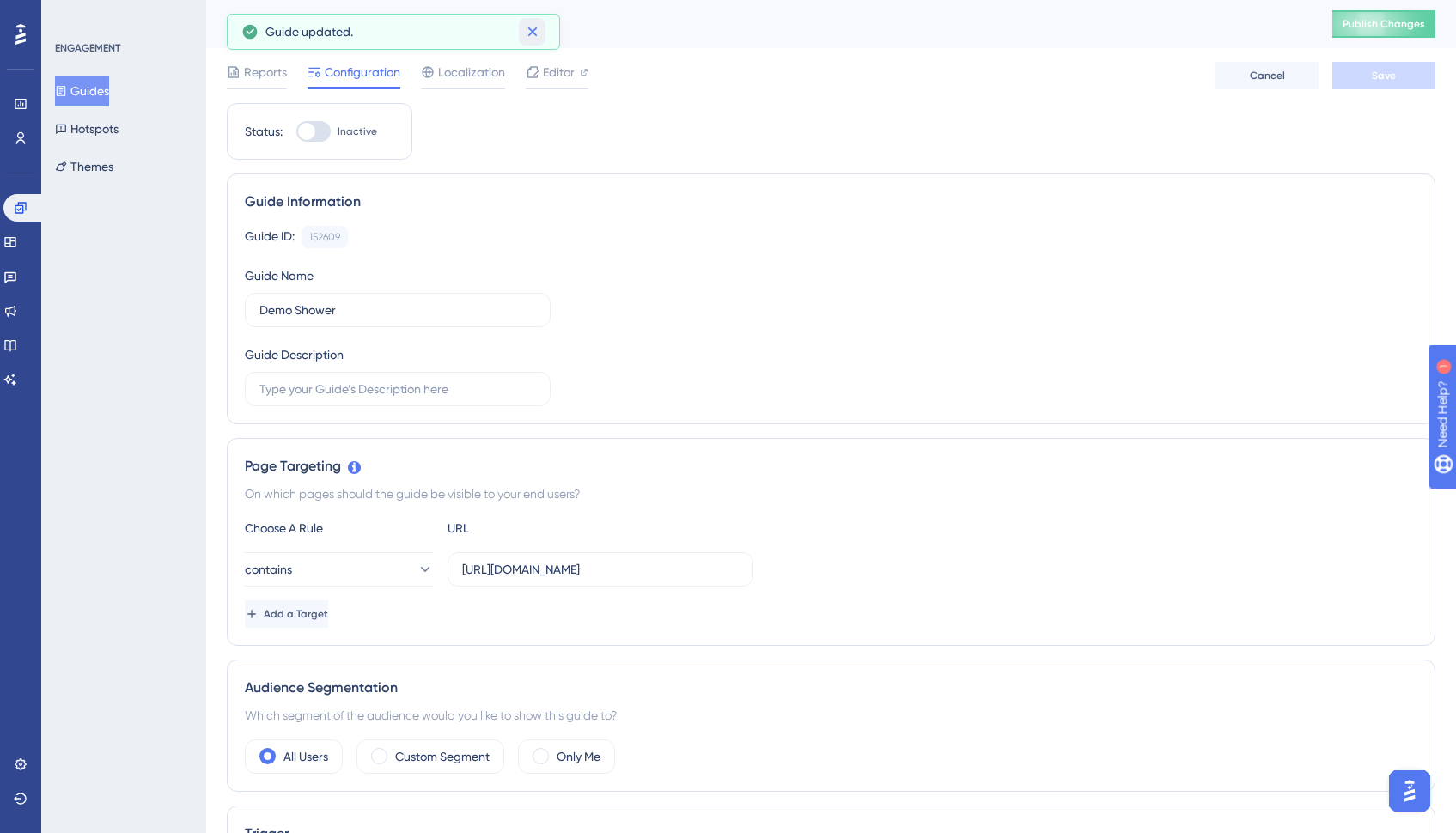
click at [533, 34] on icon at bounding box center [532, 31] width 17 height 17
click at [276, 68] on span "Reports" at bounding box center [264, 72] width 43 height 21
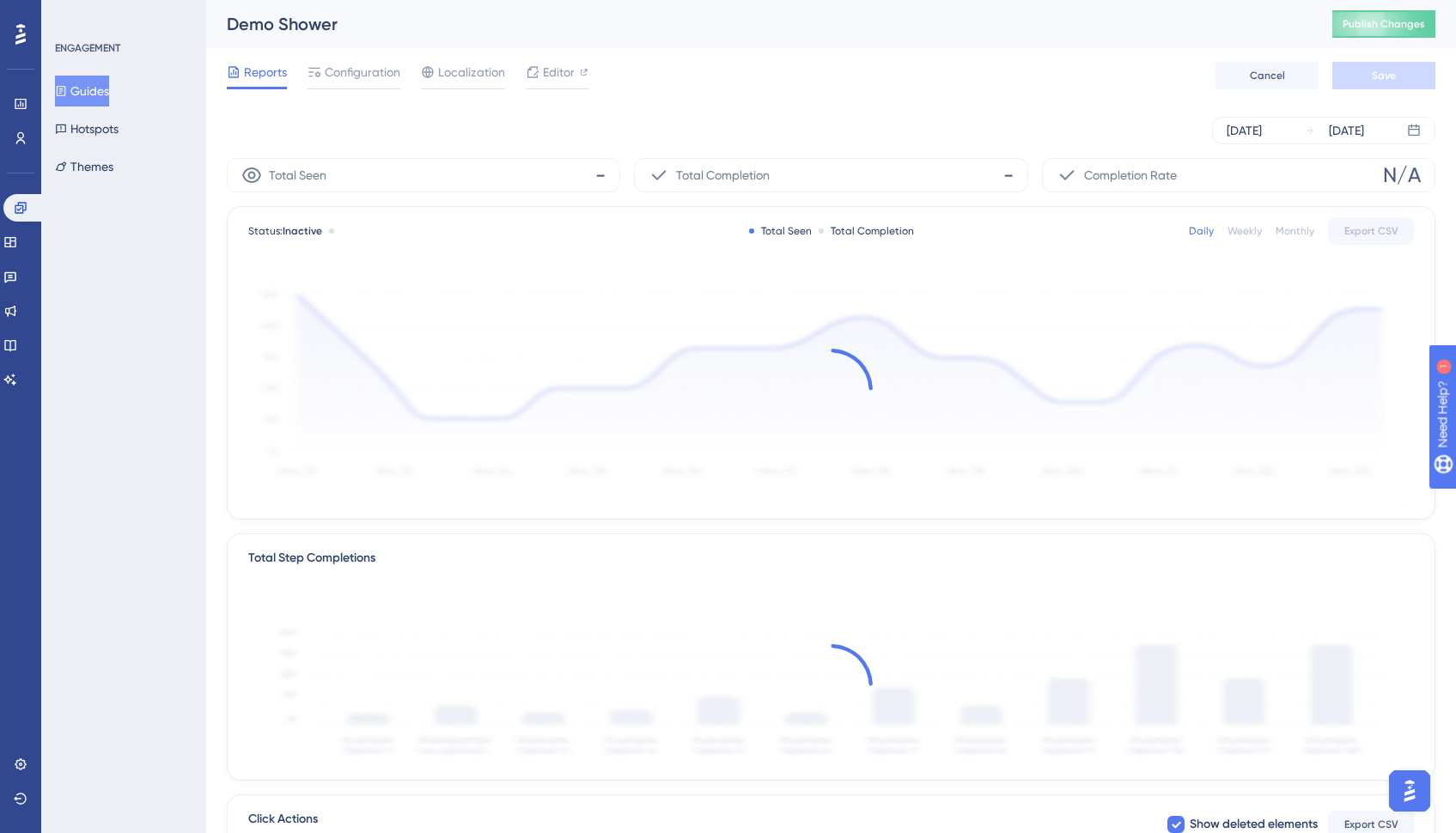
click at [509, 72] on div "Reports Configuration Localization Editor" at bounding box center [407, 76] width 361 height 28
click at [547, 72] on span "Editor" at bounding box center [559, 72] width 32 height 21
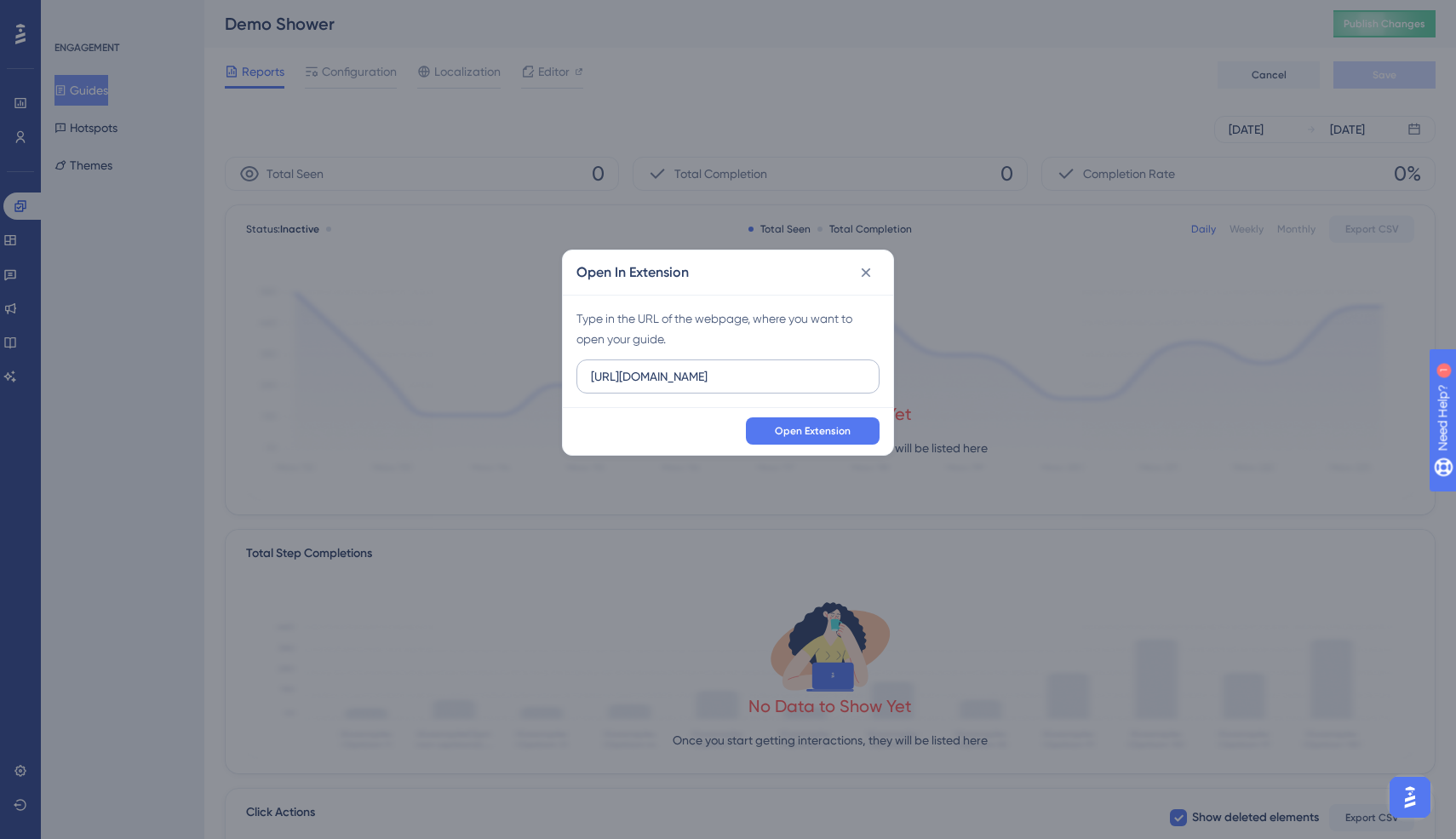
click at [764, 388] on label "https://customer-beta.webbabyshower.net" at bounding box center [728, 376] width 303 height 34
click at [764, 386] on input "https://customer-beta.webbabyshower.net" at bounding box center [727, 376] width 274 height 19
click at [764, 388] on label "https://customer-beta.webbabyshower.net" at bounding box center [728, 376] width 303 height 34
click at [764, 386] on input "https://customer-beta.webbabyshower.net" at bounding box center [727, 376] width 274 height 19
click at [764, 388] on label "https://customer-beta.webbabyshower.net" at bounding box center [728, 376] width 303 height 34
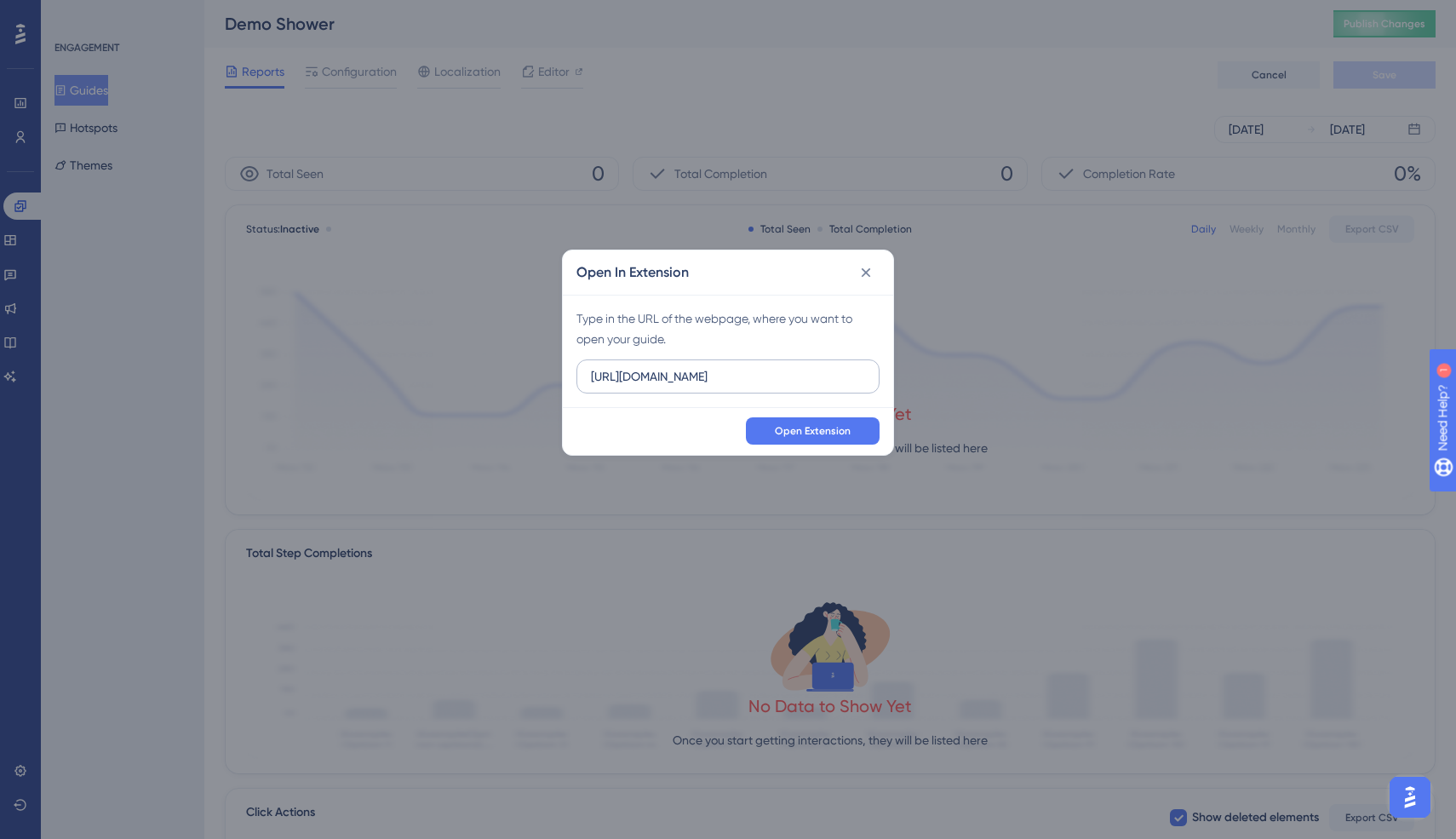
click at [764, 386] on input "https://customer-beta.webbabyshower.net" at bounding box center [727, 376] width 274 height 19
click at [652, 367] on input "https://customer-beta.webbabyshower.net" at bounding box center [727, 376] width 274 height 19
paste input "https://my.webbabyshower.com/demo-8cc8a8d7652c?wbs_cmd=website.create-demo-show…"
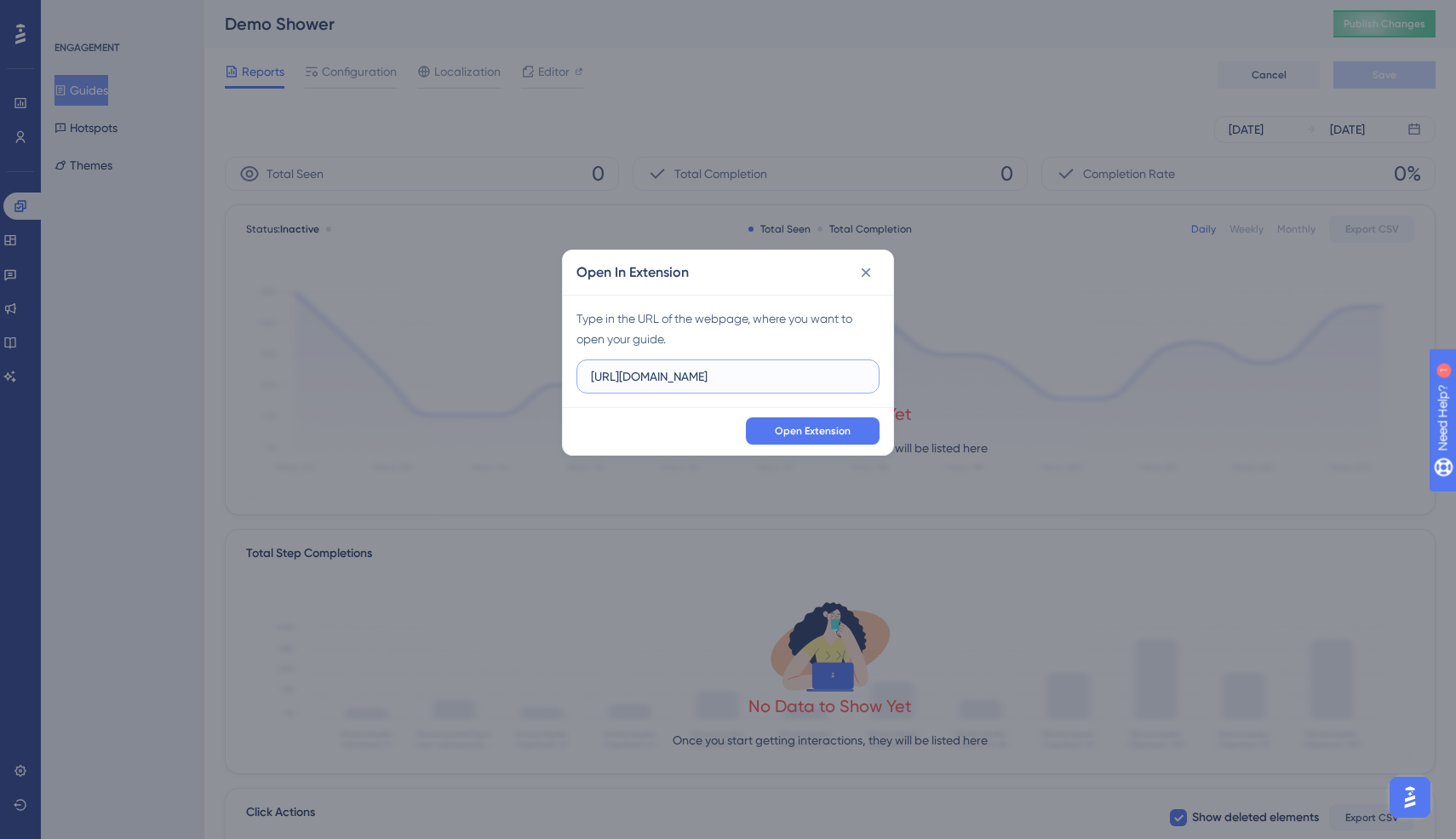
scroll to position [0, 547]
type input "https://my.webbabyshower.com/demo-8cc8a8d7652c?wbs_cmd=website.create-demo-show…"
click at [785, 435] on span "Open Extension" at bounding box center [812, 431] width 76 height 14
